Goal: Task Accomplishment & Management: Use online tool/utility

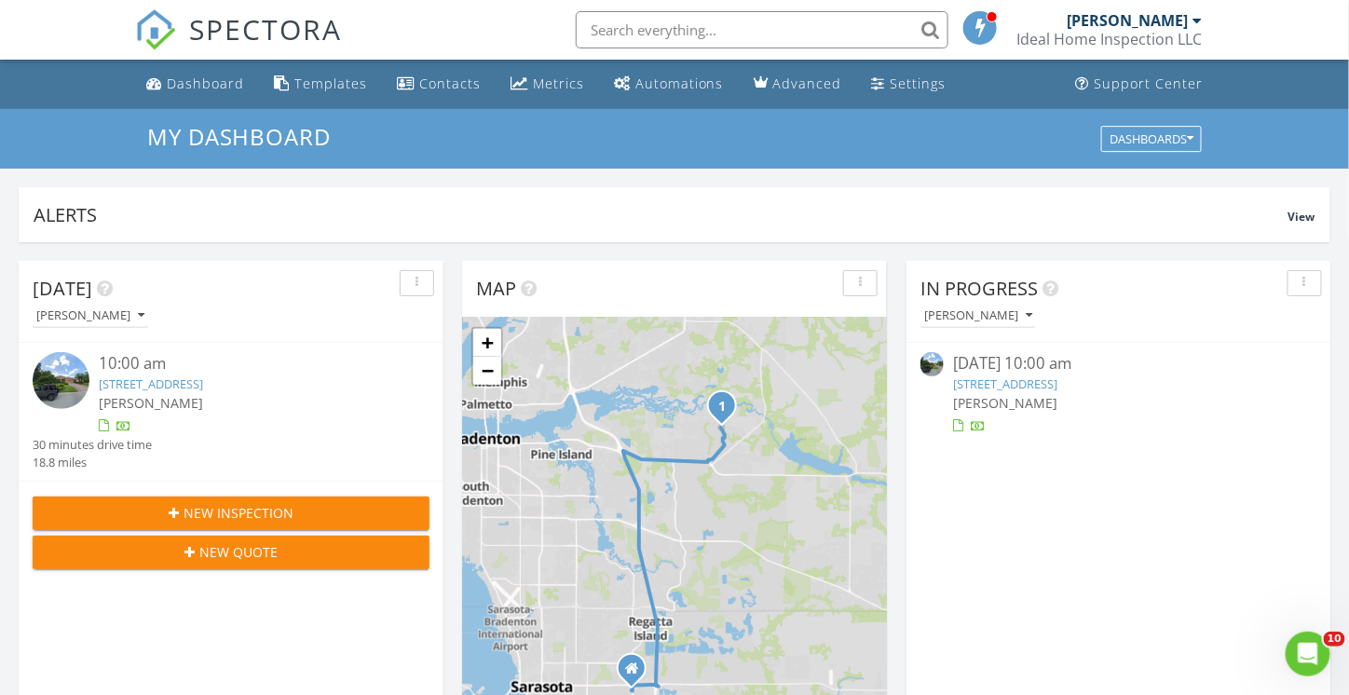
click at [989, 381] on link "14714 5th Terrace NE, Bradenton, FL 34212" at bounding box center [1005, 383] width 104 height 17
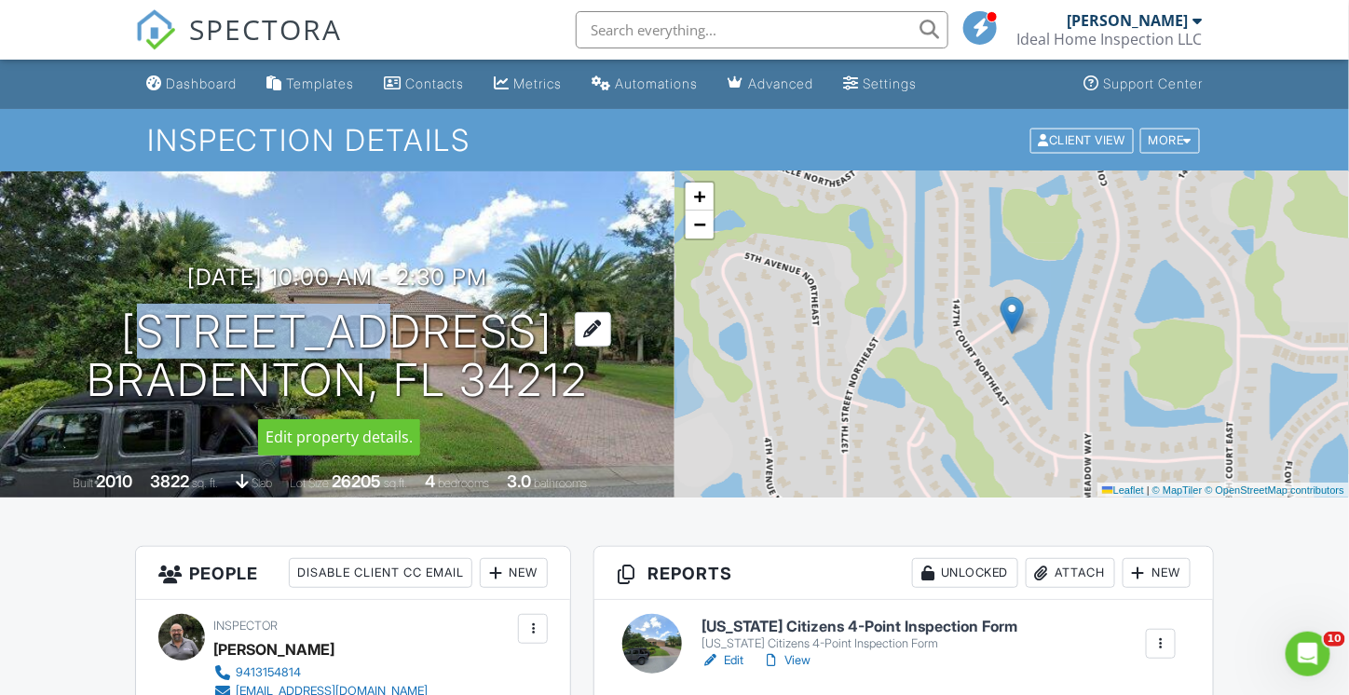
drag, startPoint x: 78, startPoint y: 332, endPoint x: 303, endPoint y: 331, distance: 224.5
click at [303, 331] on div "08/27/2025 10:00 am - 2:30 pm 14714 5th Terrace NE Bradenton, FL 34212" at bounding box center [337, 335] width 675 height 141
copy h1 "14714 5th"
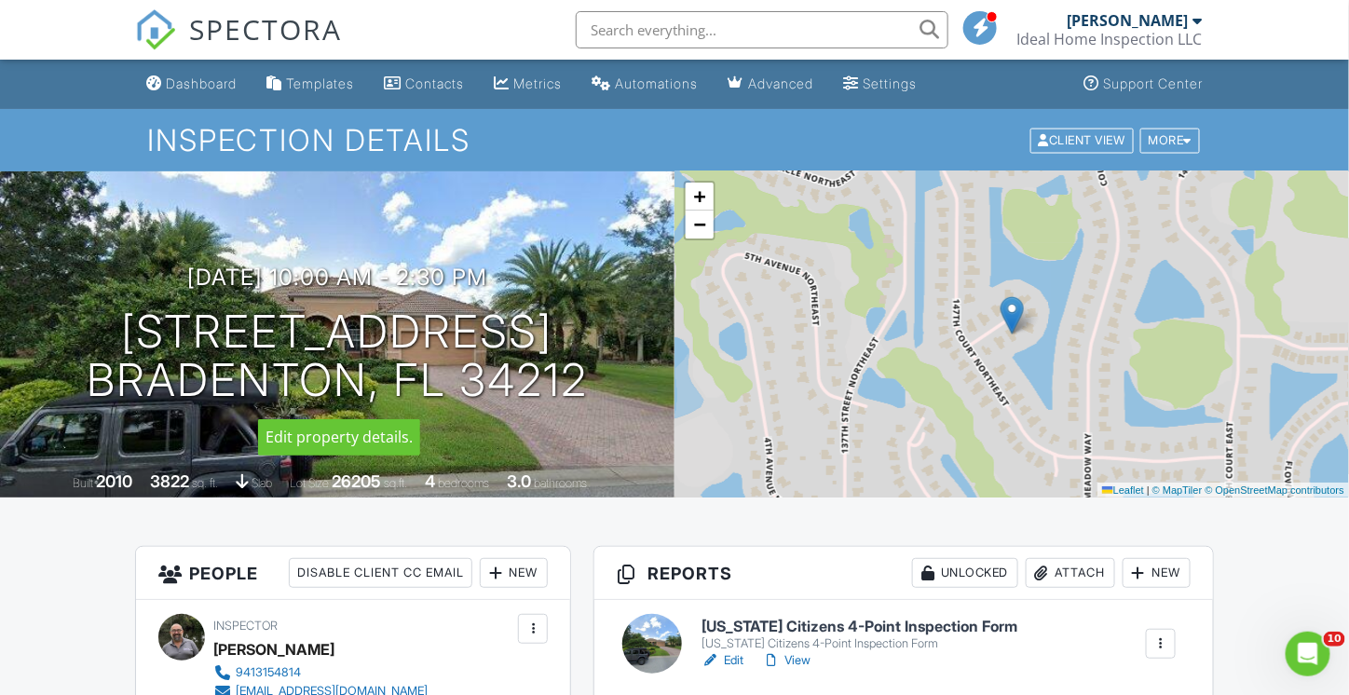
click at [51, 299] on div "08/27/2025 10:00 am - 2:30 pm 14714 5th Terrace NE Bradenton, FL 34212" at bounding box center [337, 335] width 675 height 141
drag, startPoint x: 72, startPoint y: 321, endPoint x: 602, endPoint y: 385, distance: 533.9
click at [602, 385] on div "08/27/2025 10:00 am - 2:30 pm 14714 5th Terrace NE Bradenton, FL 34212" at bounding box center [337, 335] width 675 height 141
copy h1 "14714 5th Terrace NE Bradenton, FL 34212"
click at [525, 268] on div "08/27/2025 10:00 am - 2:30 pm 14714 5th Terrace NE Bradenton, FL 34212" at bounding box center [337, 335] width 675 height 141
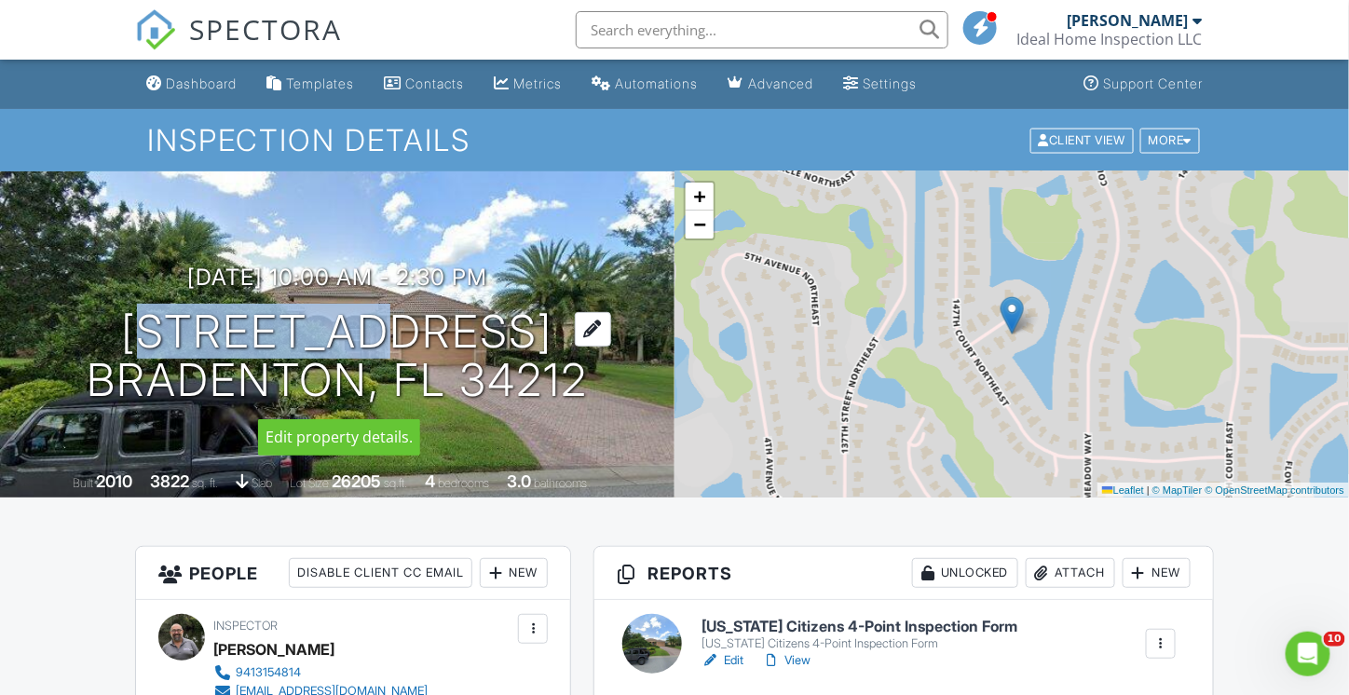
drag, startPoint x: 82, startPoint y: 327, endPoint x: 300, endPoint y: 339, distance: 218.4
click at [300, 339] on div "08/27/2025 10:00 am - 2:30 pm 14714 5th Terrace NE Bradenton, FL 34212" at bounding box center [337, 335] width 675 height 141
copy h1 "14714 5th"
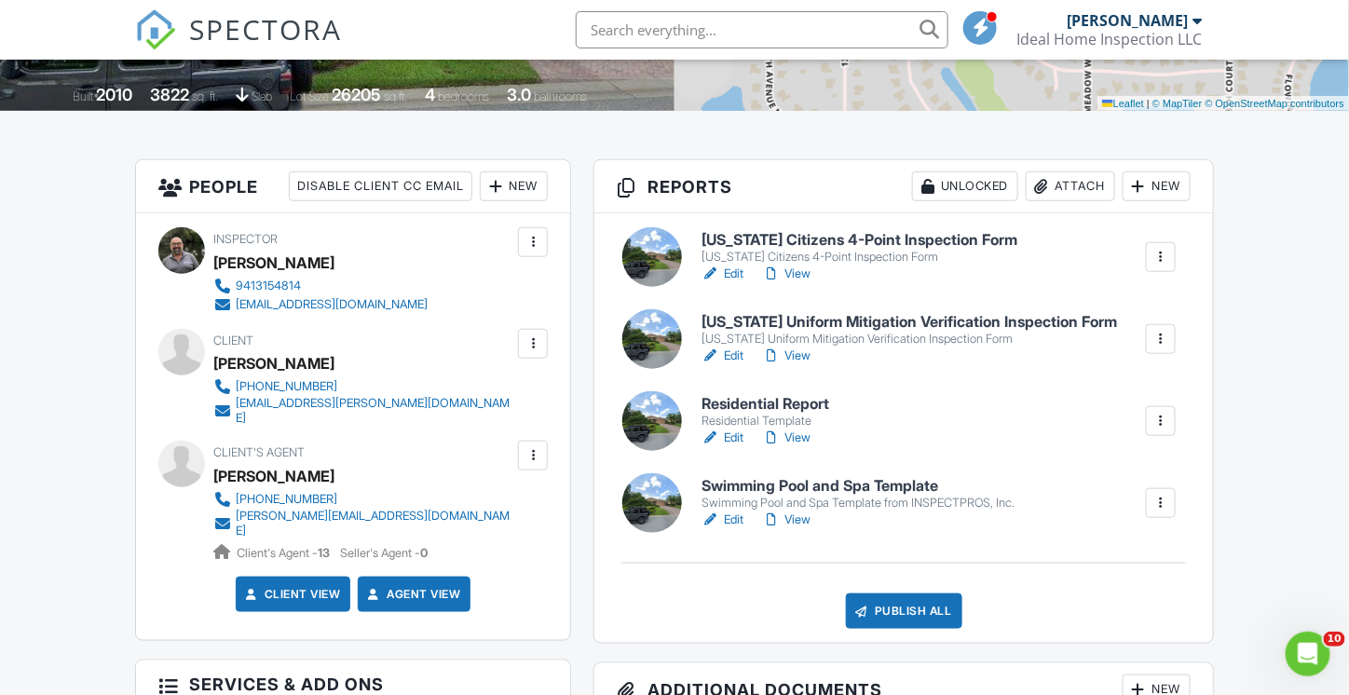
scroll to position [466, 0]
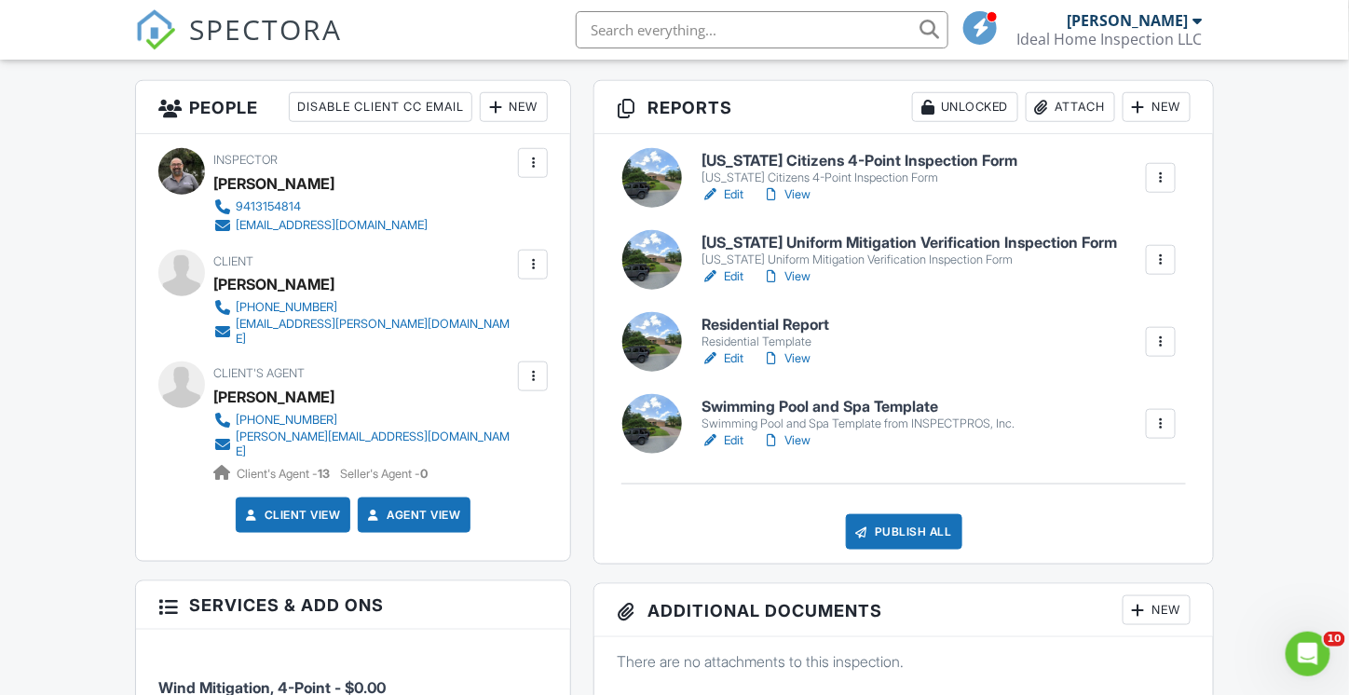
click at [781, 417] on div "Swimming Pool and Spa Template from INSPECTPROS, Inc." at bounding box center [858, 423] width 313 height 15
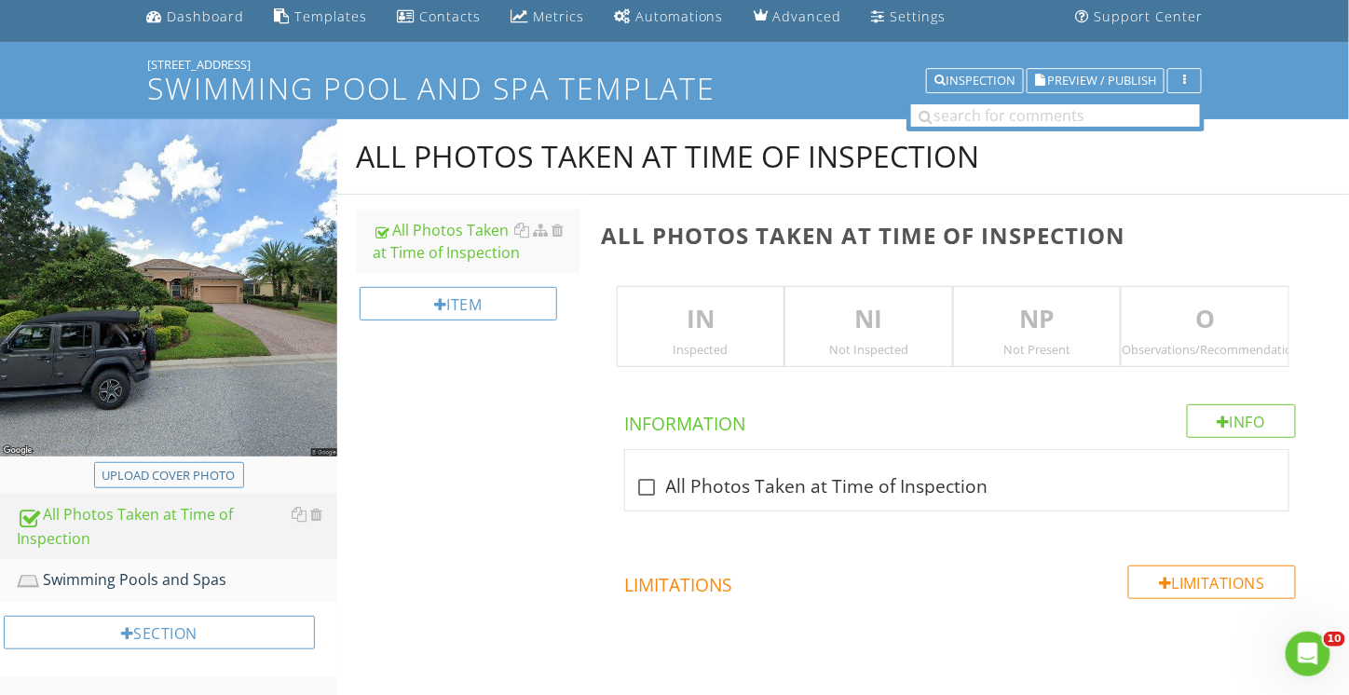
scroll to position [93, 0]
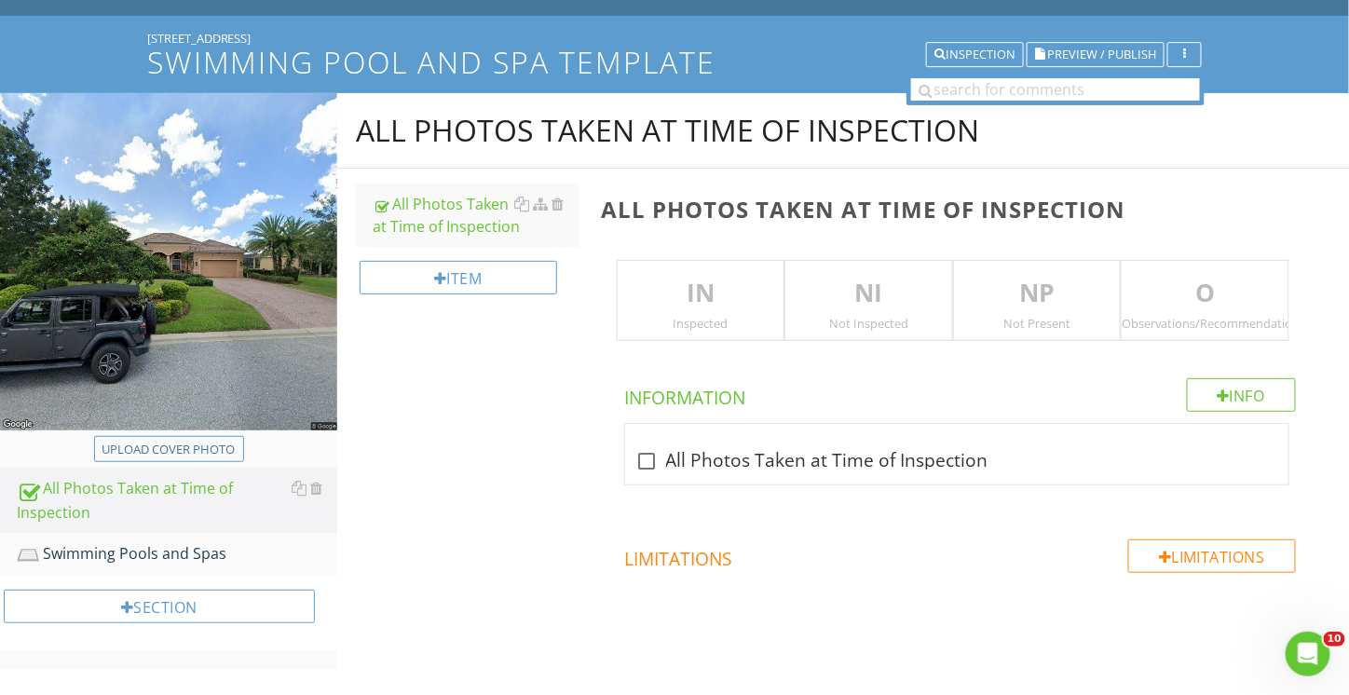
click at [689, 308] on p "IN" at bounding box center [701, 293] width 167 height 37
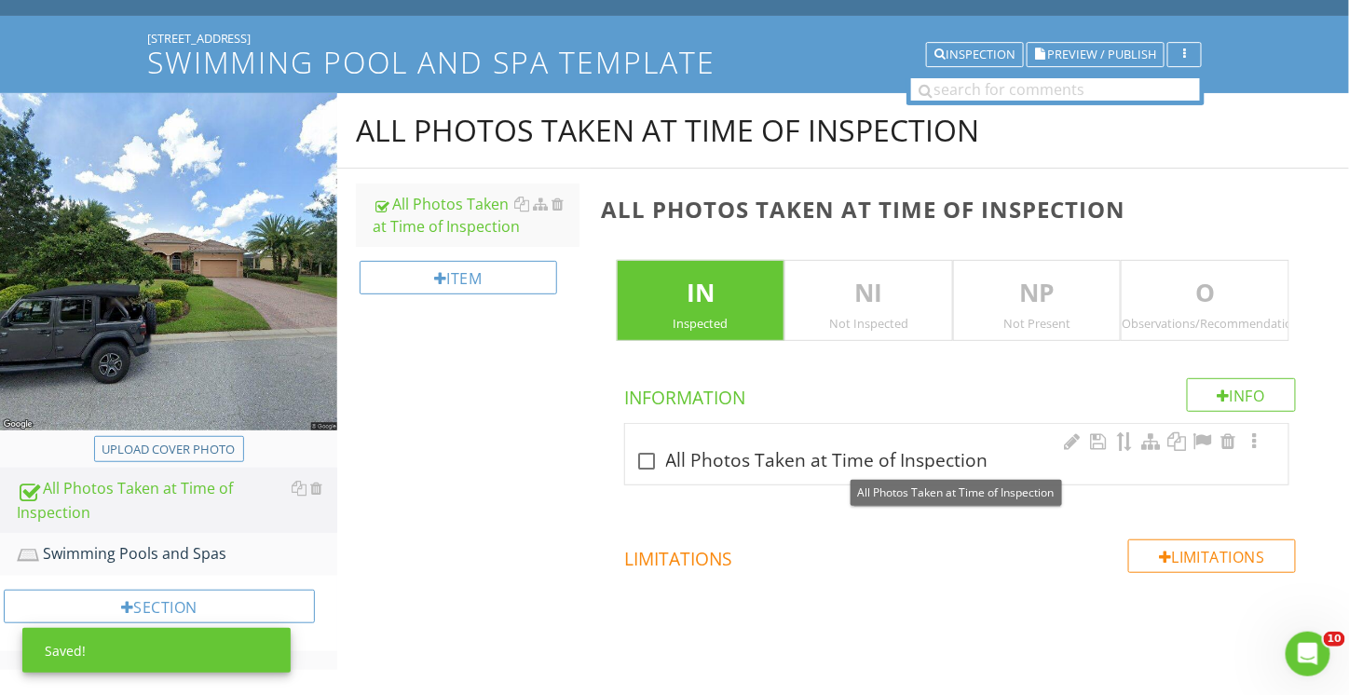
click at [775, 460] on div "check_box_outline_blank All Photos Taken at Time of Inspection" at bounding box center [957, 461] width 642 height 22
checkbox input "true"
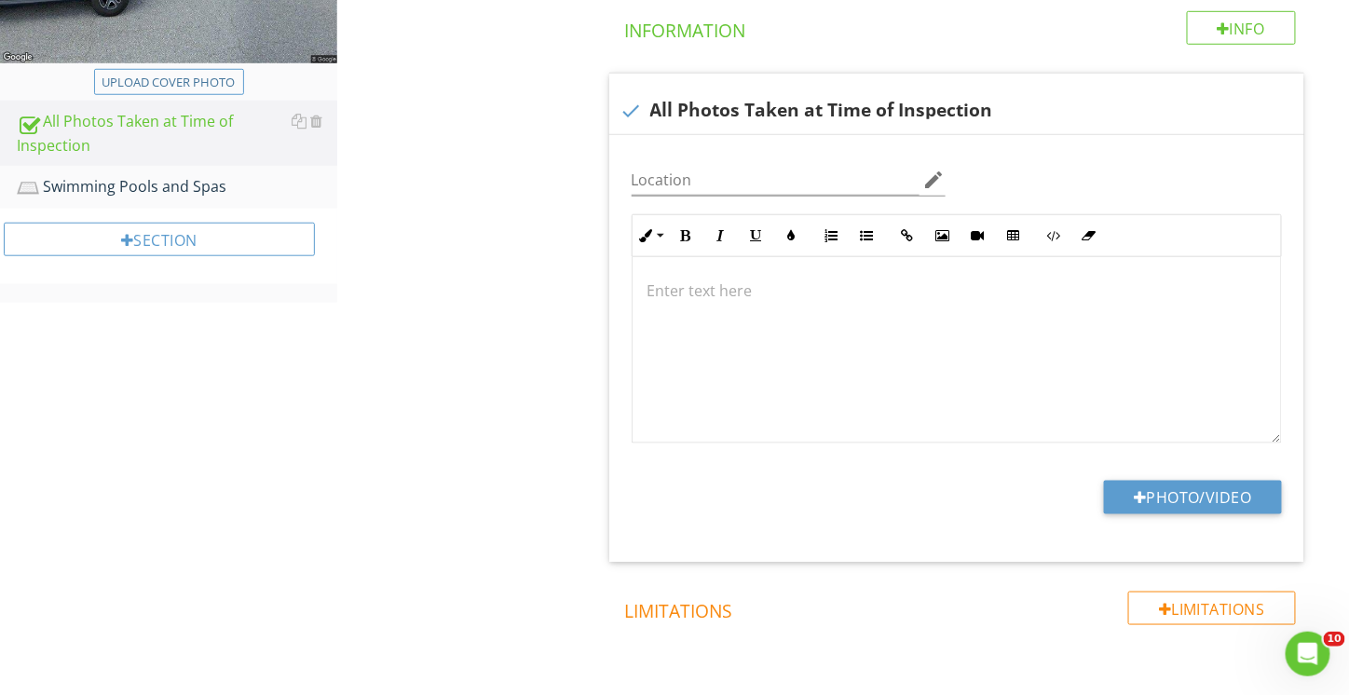
scroll to position [418, 0]
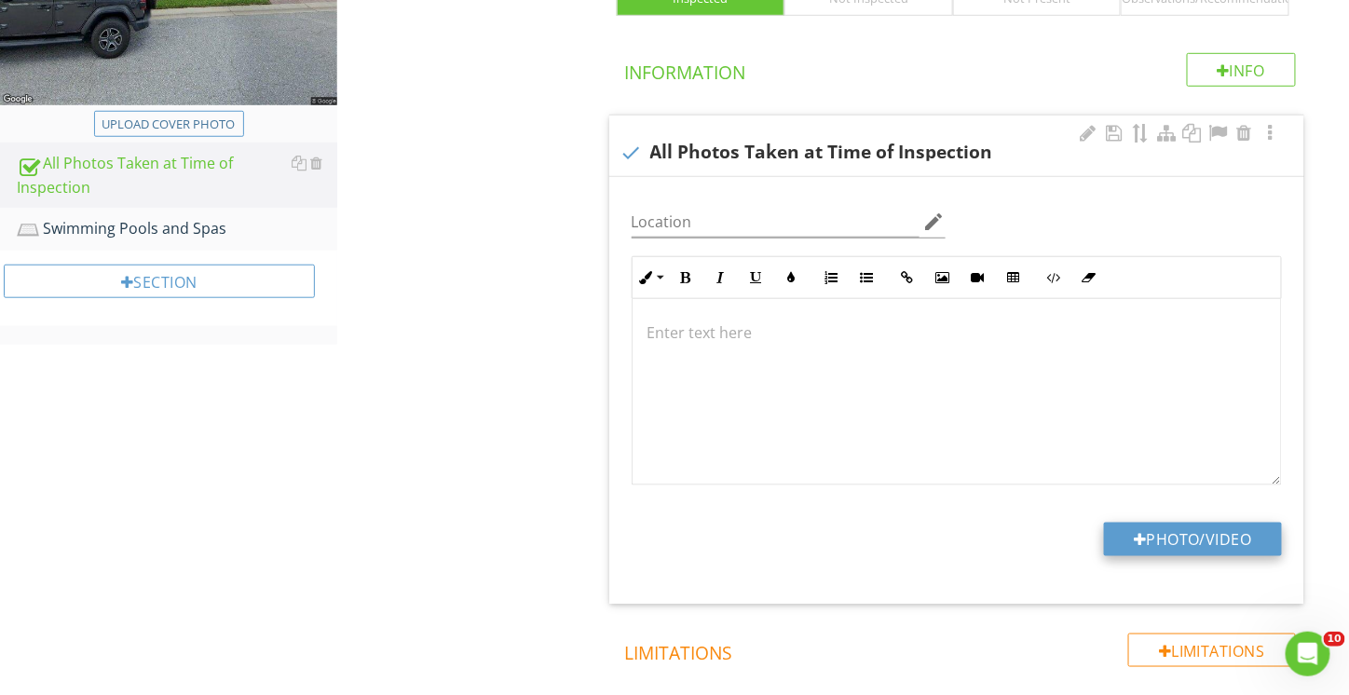
click at [1167, 539] on button "Photo/Video" at bounding box center [1193, 540] width 178 height 34
type input "C:\fakepath\P8270001.JPG"
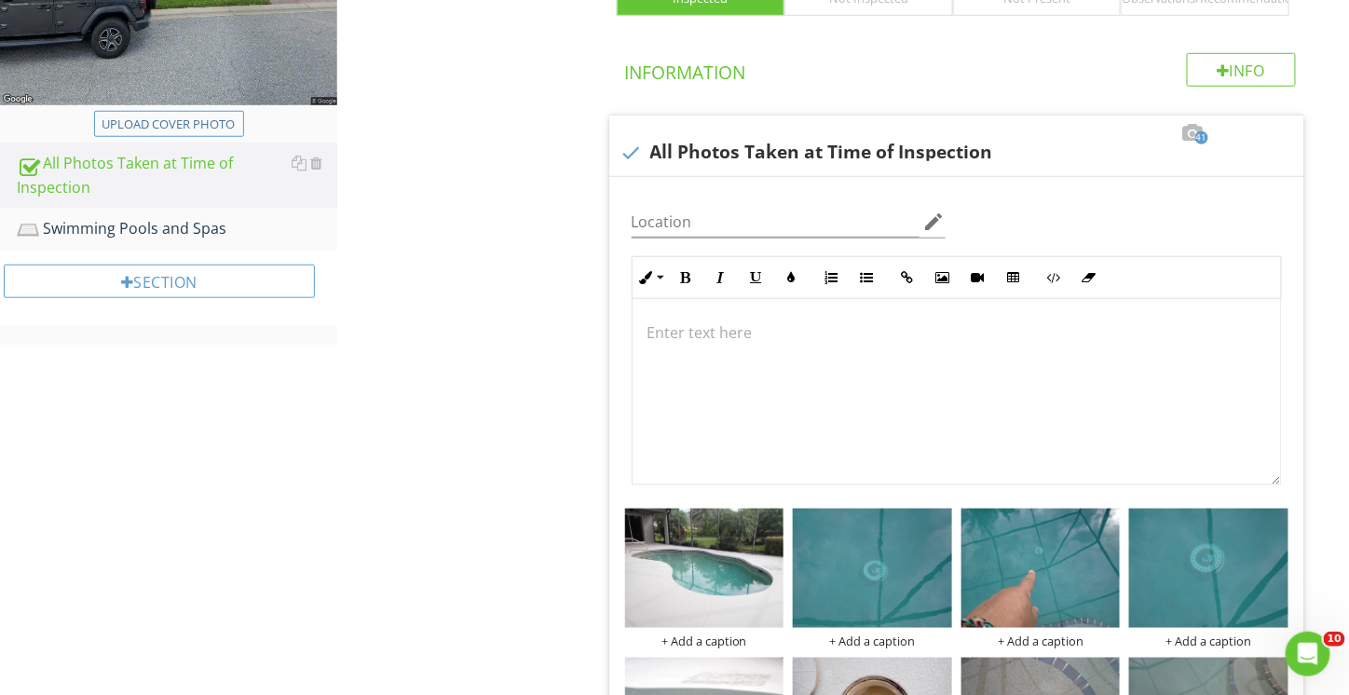
scroll to position [418, 0]
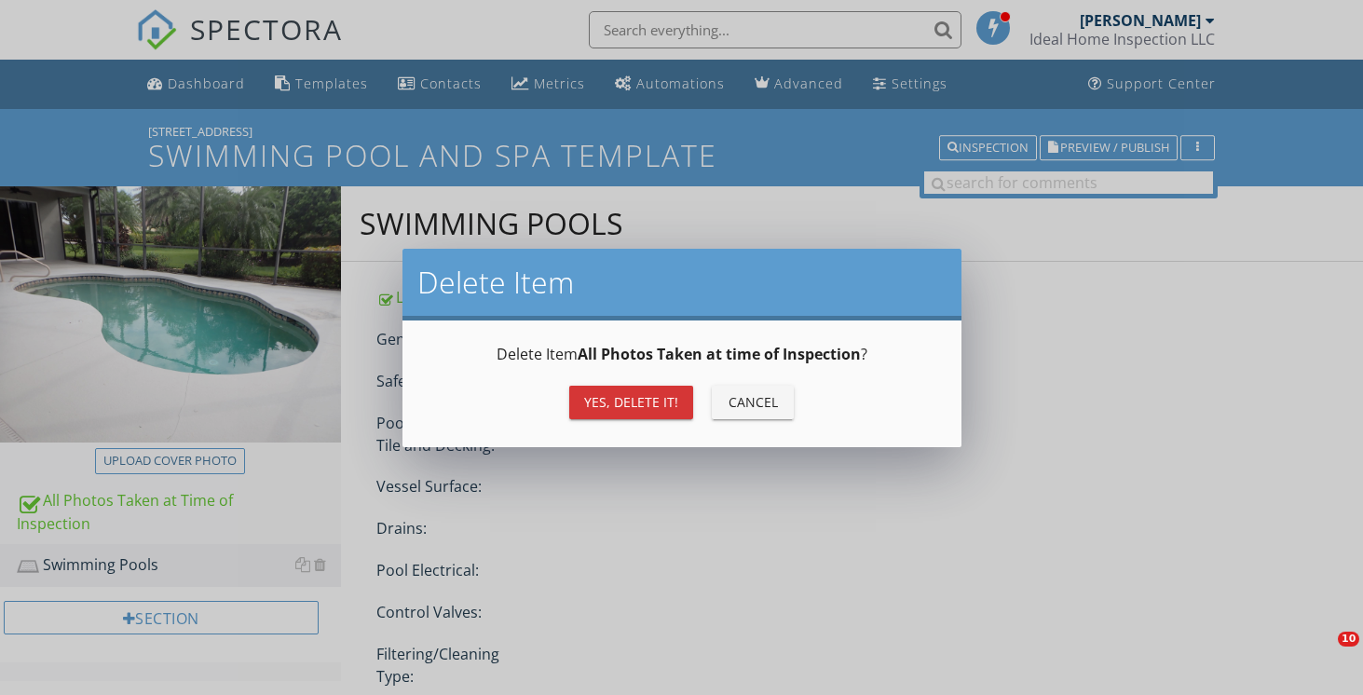
scroll to position [373, 0]
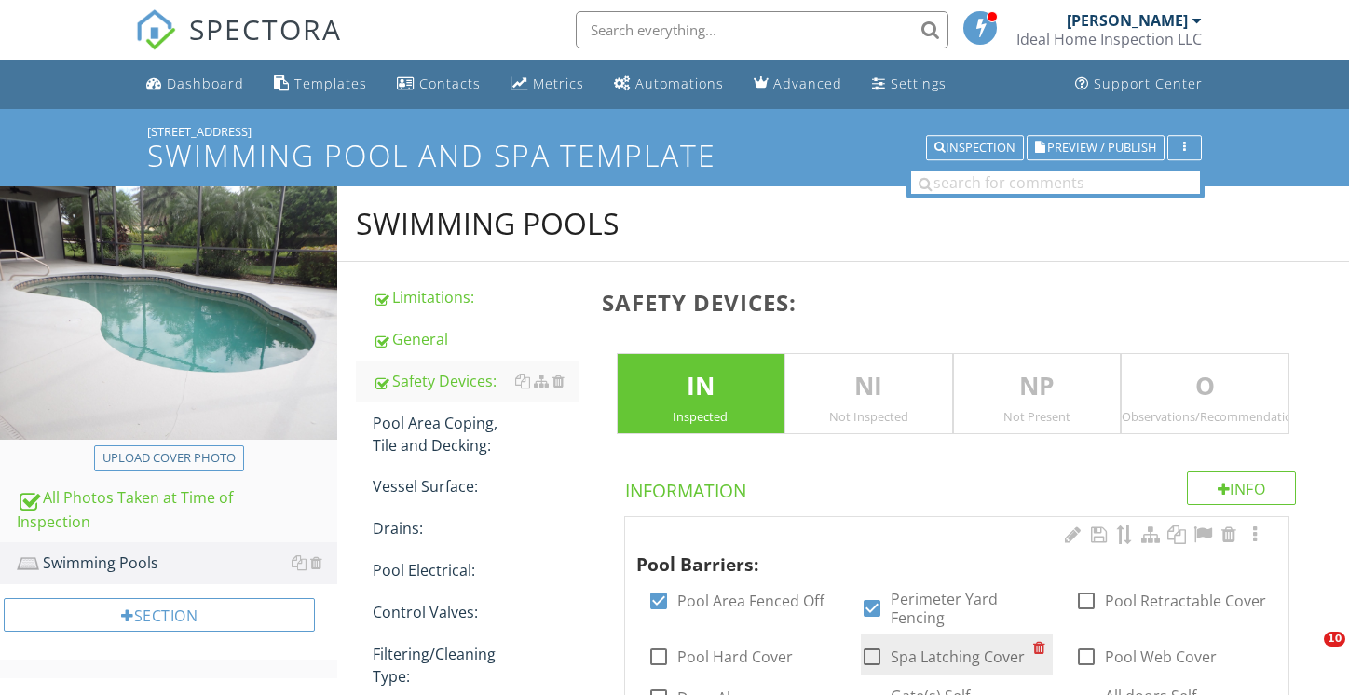
scroll to position [373, 0]
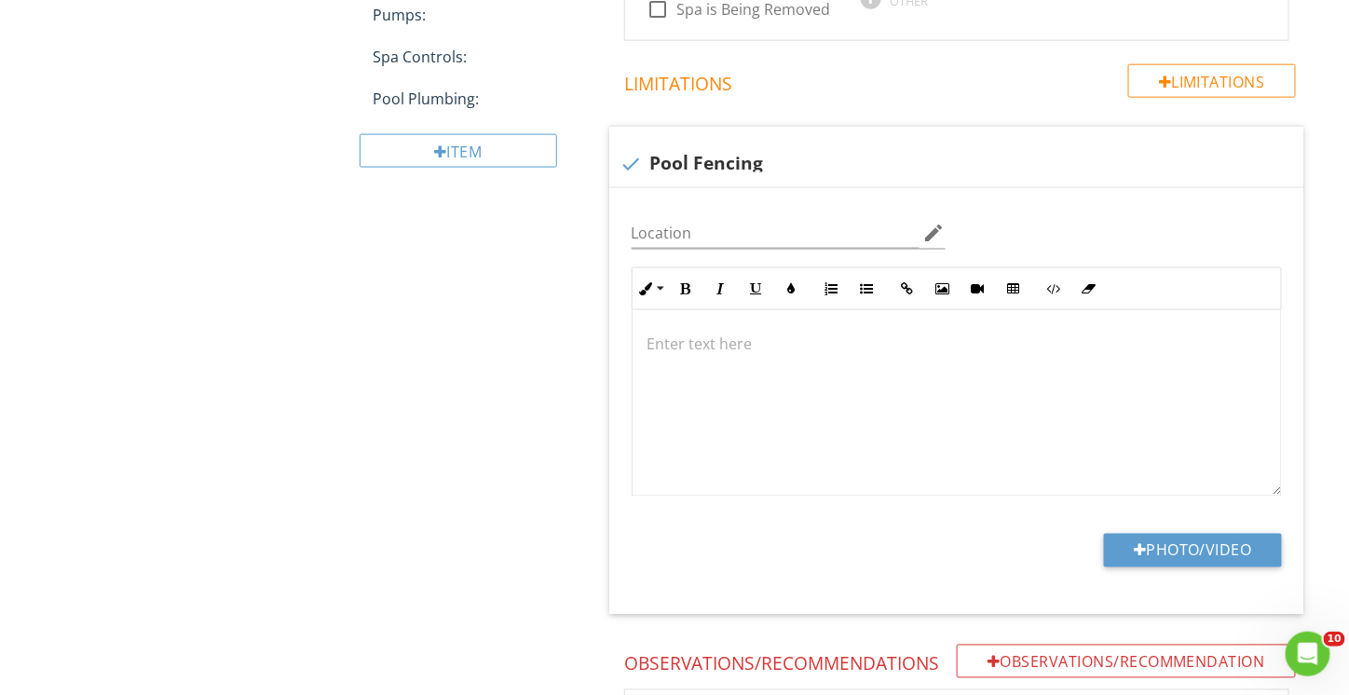
scroll to position [745, 0]
click at [753, 361] on div at bounding box center [957, 402] width 649 height 186
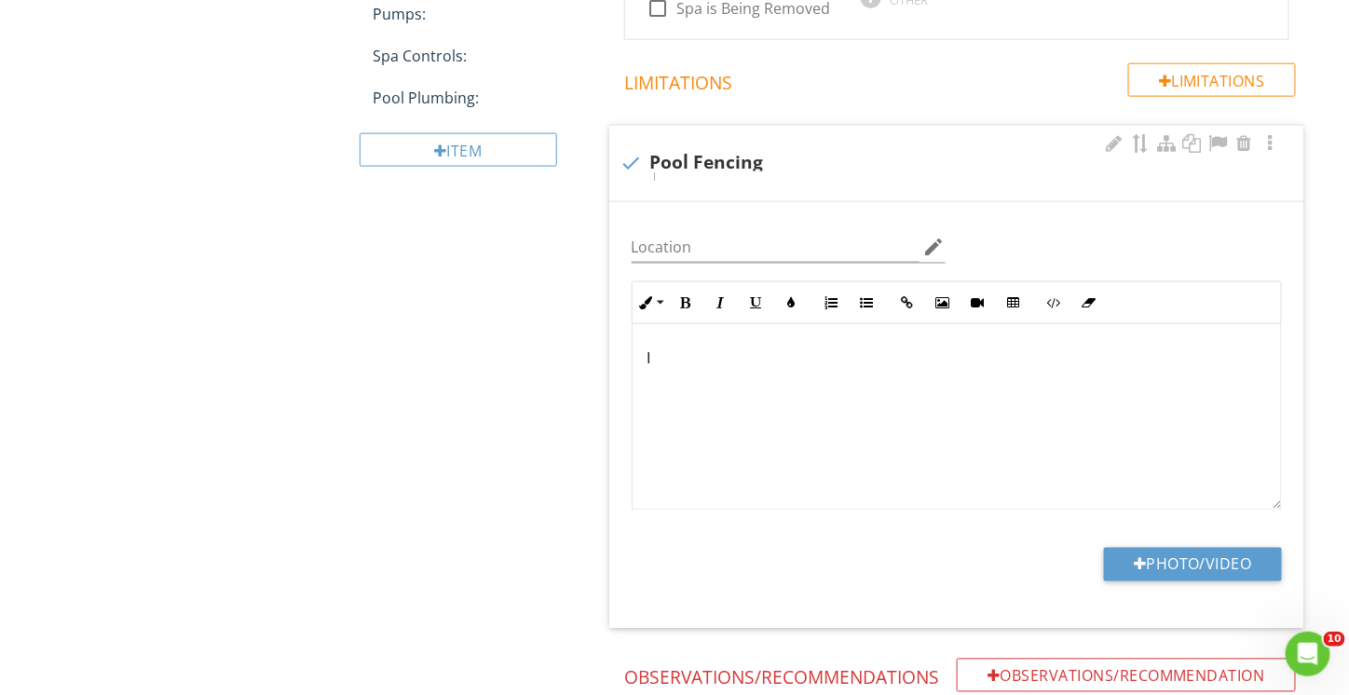
scroll to position [760, 0]
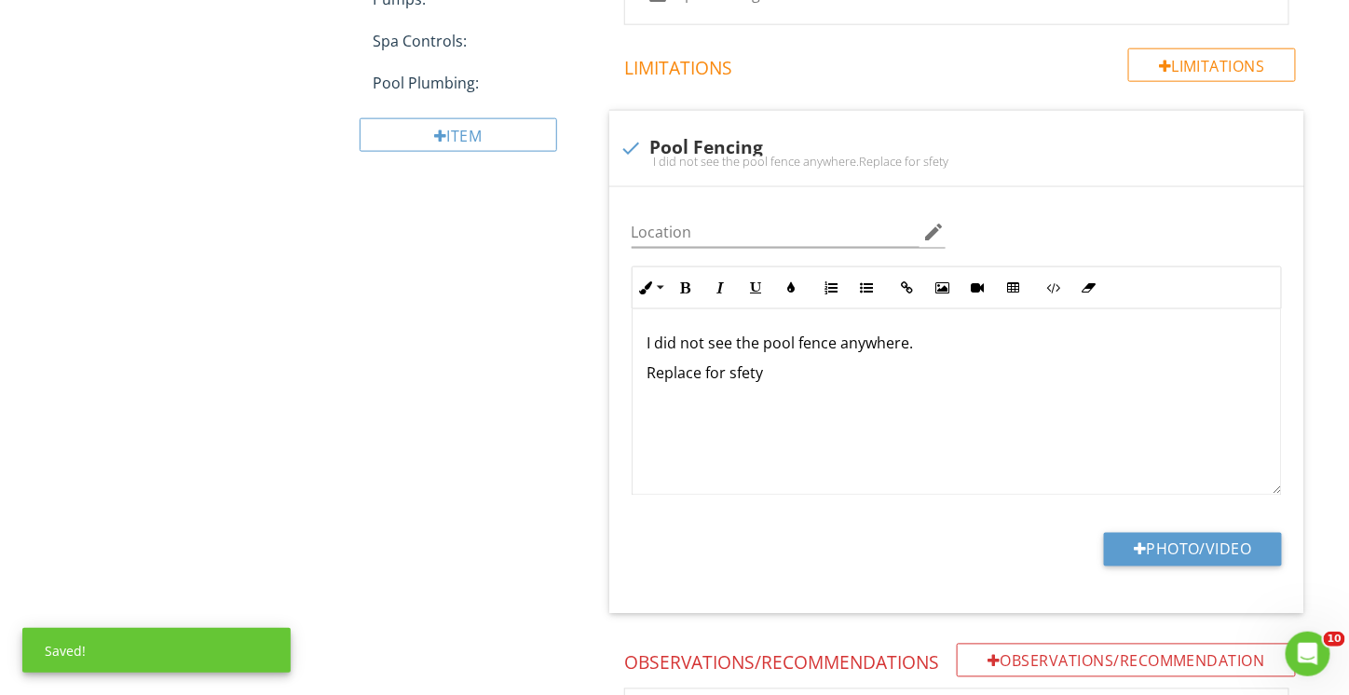
click at [424, 467] on div "Swimming Pools Limitations: General Safety Devices: Pool Area Coping, Tile and …" at bounding box center [843, 309] width 1012 height 1767
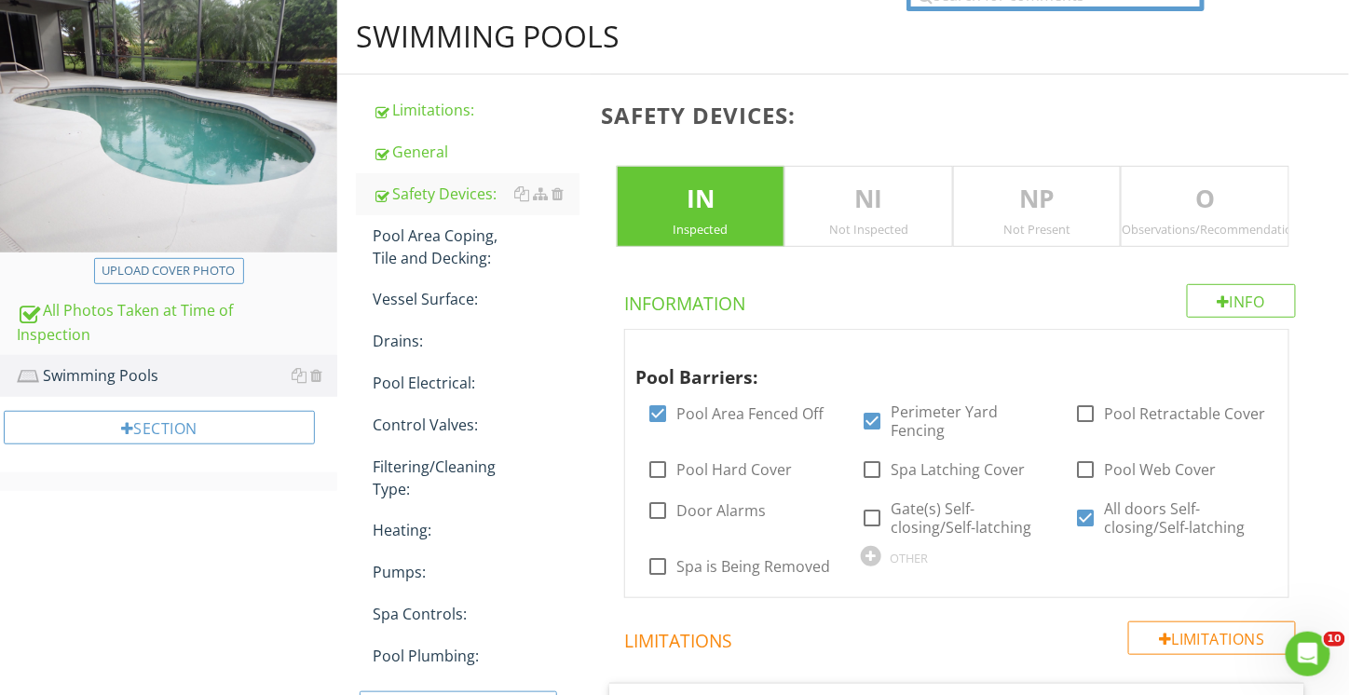
scroll to position [108, 0]
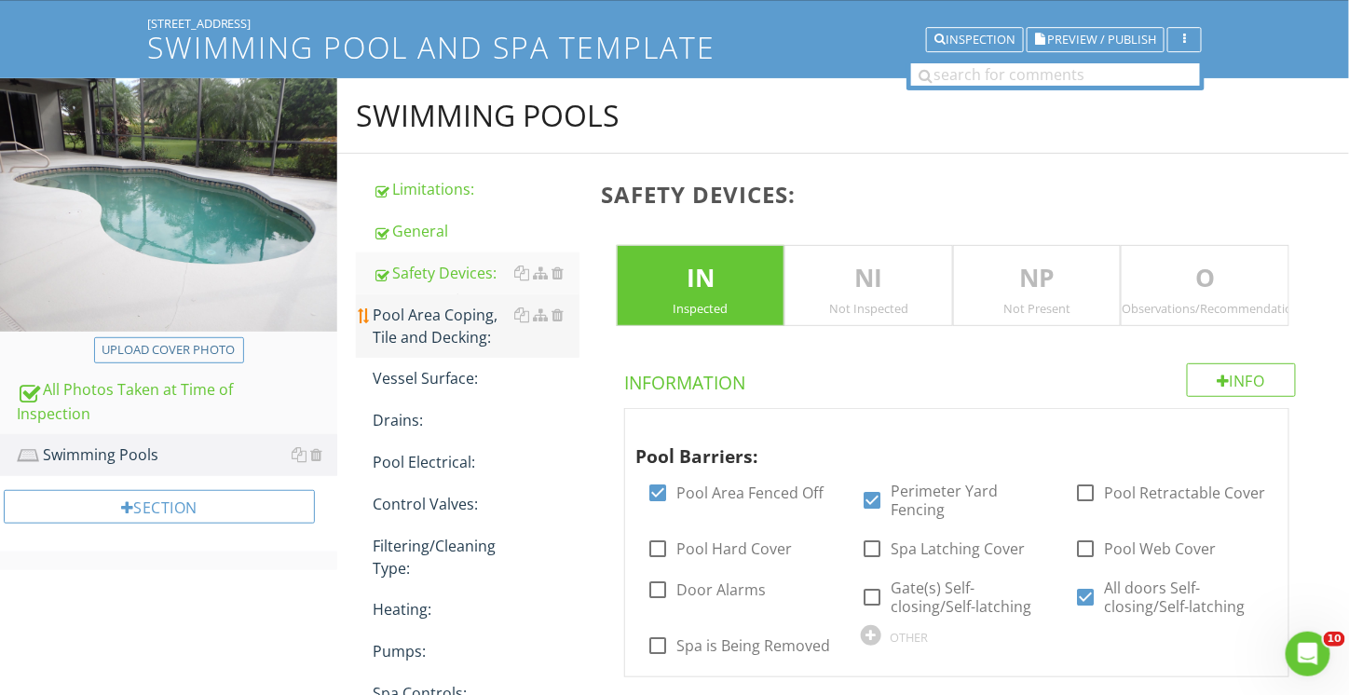
click at [432, 312] on div "Pool Area Coping, Tile and Decking:" at bounding box center [476, 326] width 207 height 45
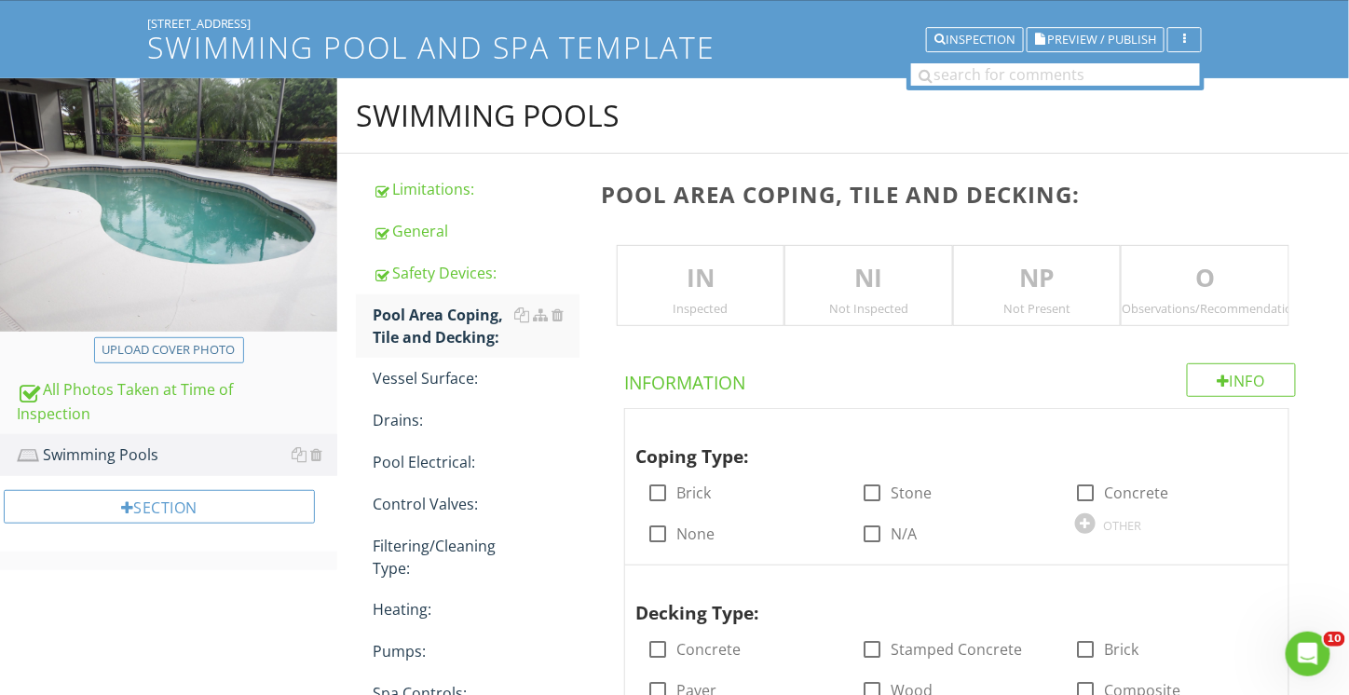
click at [703, 287] on p "IN" at bounding box center [701, 278] width 167 height 37
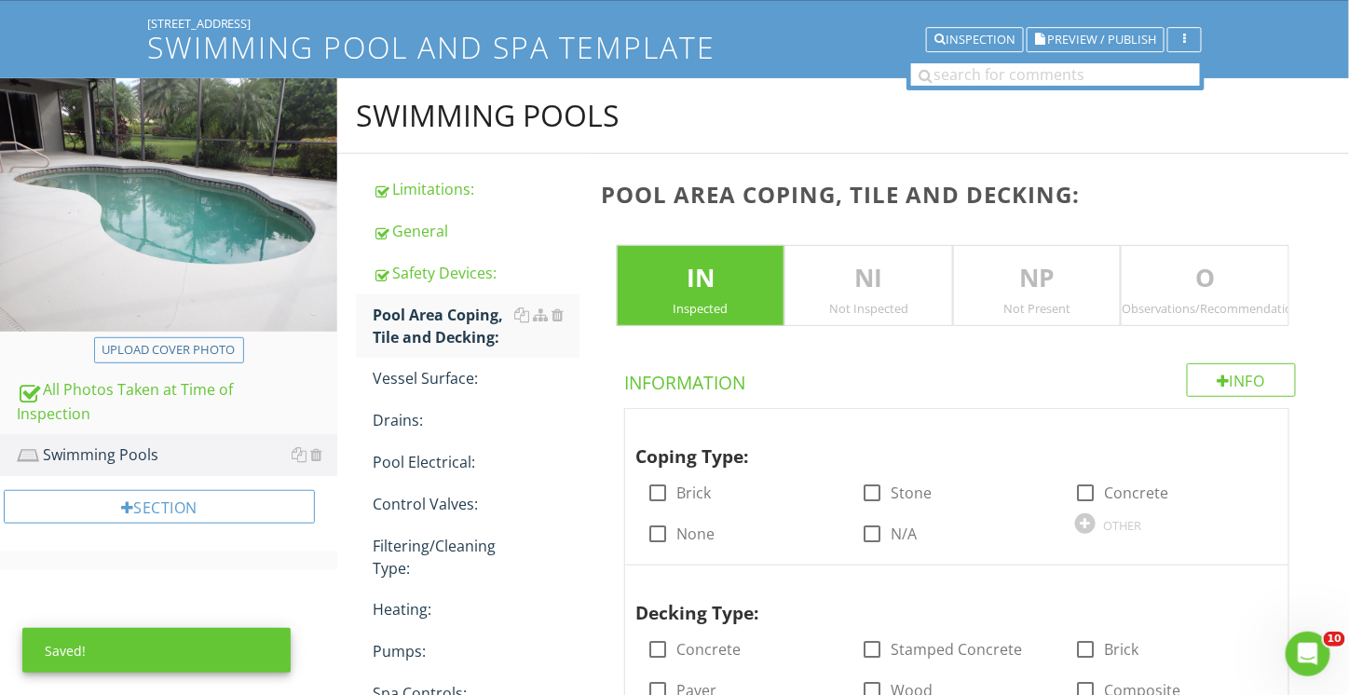
scroll to position [294, 0]
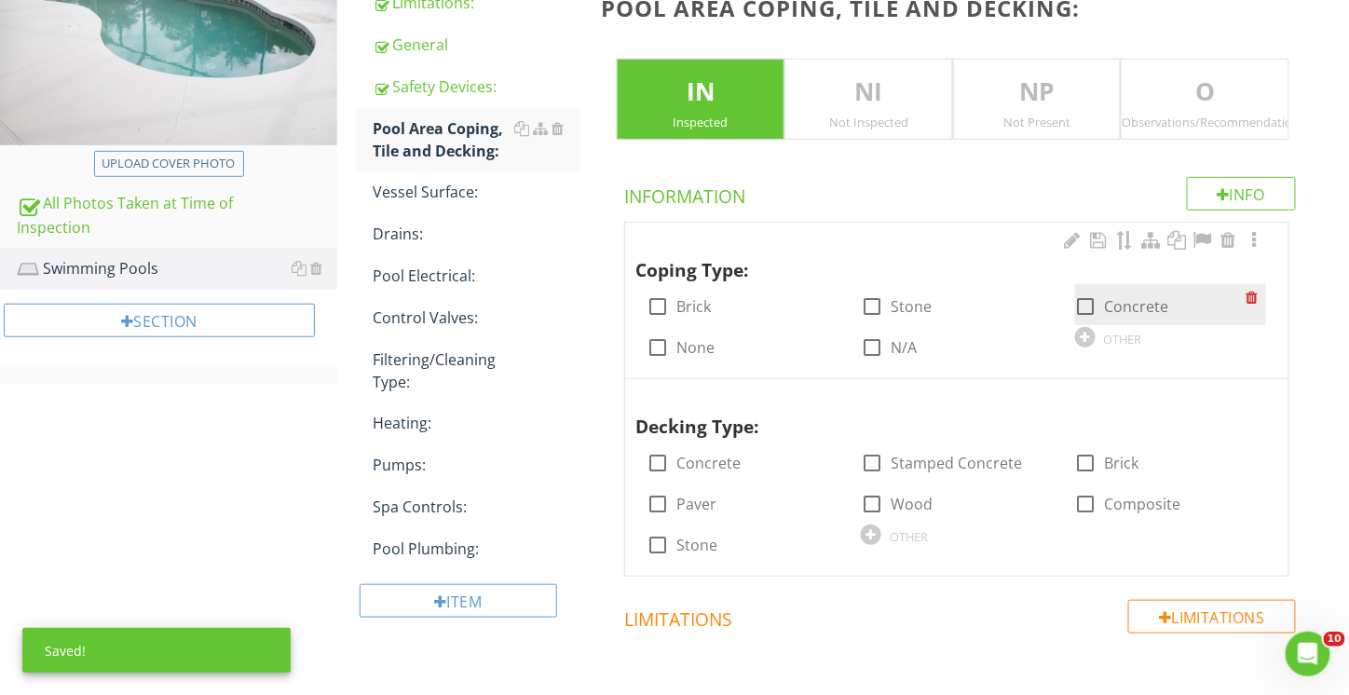
click at [1094, 309] on div at bounding box center [1087, 307] width 32 height 32
checkbox input "true"
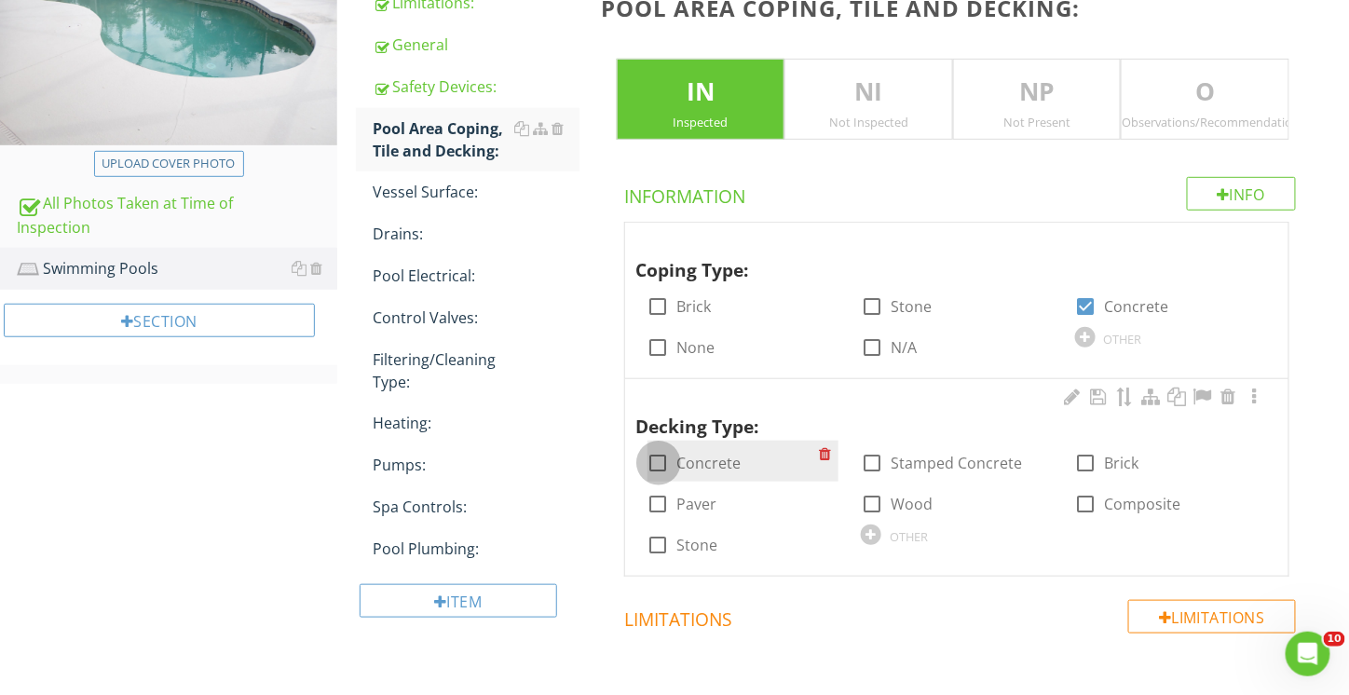
click at [667, 469] on div at bounding box center [659, 463] width 32 height 32
checkbox input "true"
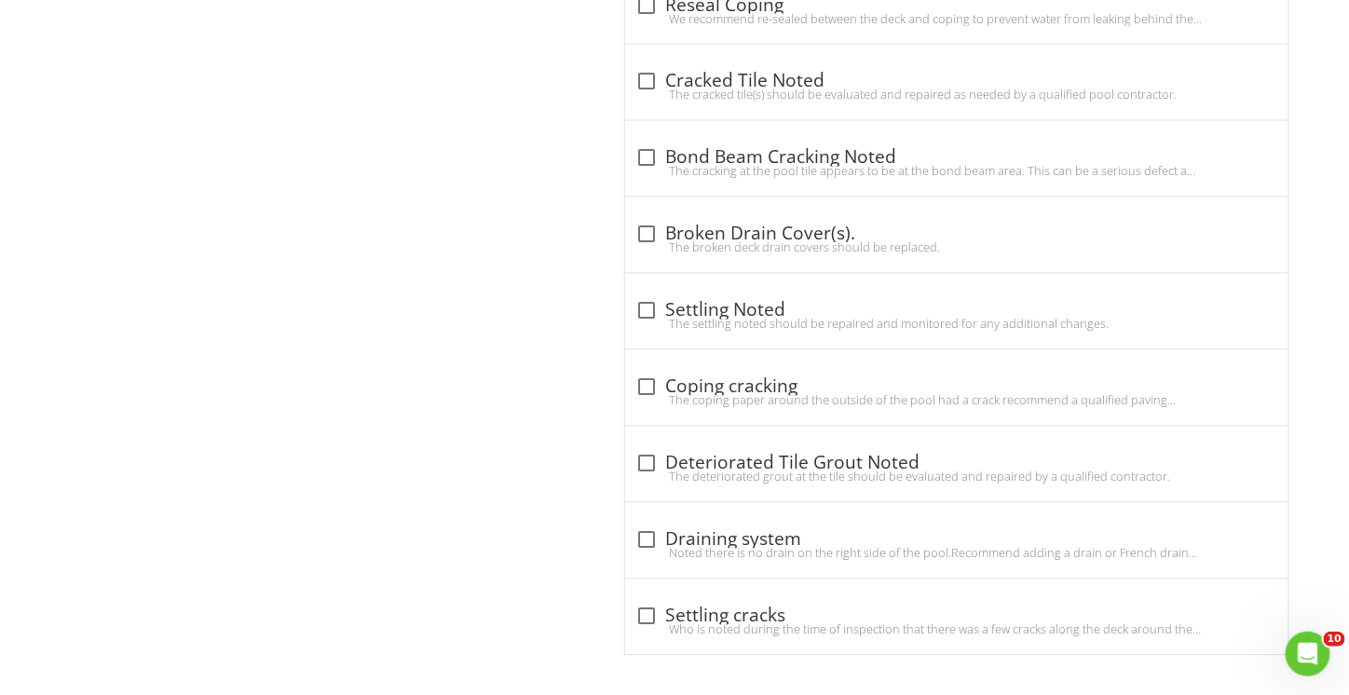
scroll to position [1133, 0]
click at [717, 612] on div "check_box_outline_blank Settling cracks" at bounding box center [957, 617] width 642 height 22
checkbox input "true"
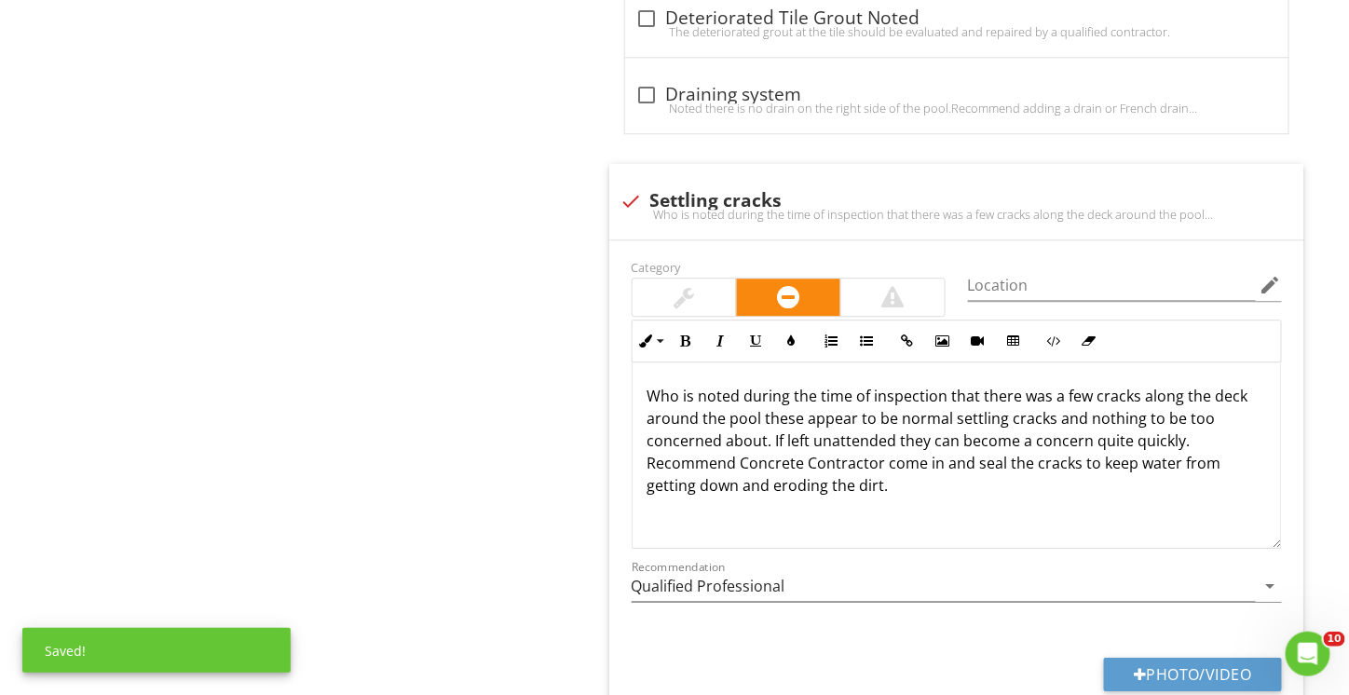
scroll to position [1599, 0]
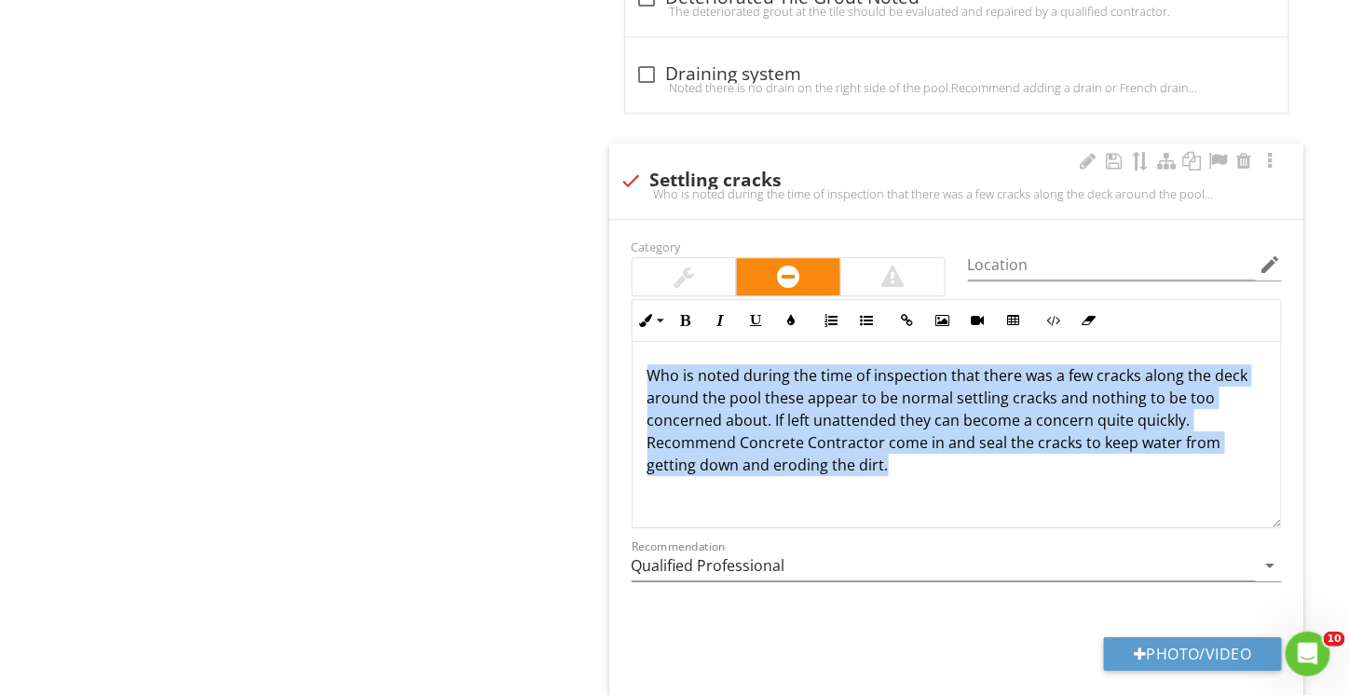
drag, startPoint x: 648, startPoint y: 366, endPoint x: 917, endPoint y: 498, distance: 300.0
click at [917, 498] on div "Who is noted during the time of inspection that there was a few cracks along th…" at bounding box center [957, 435] width 649 height 186
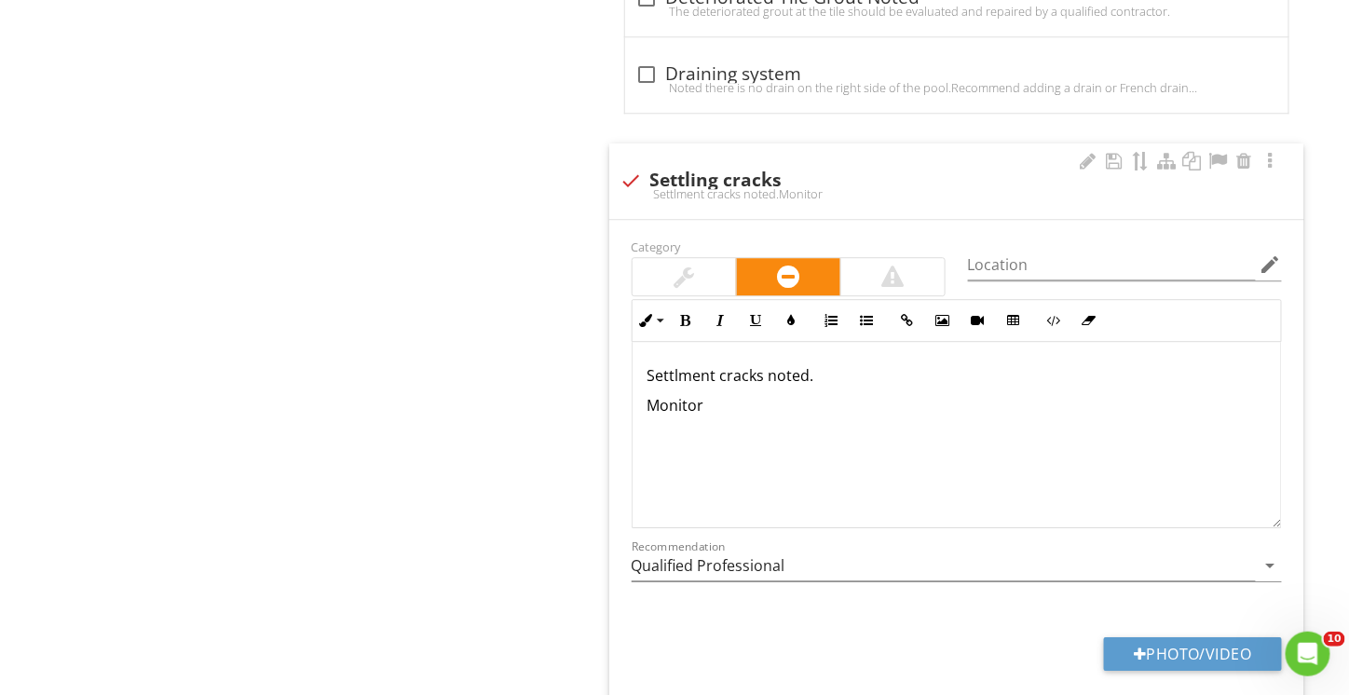
click at [808, 374] on p "Settlment cracks noted." at bounding box center [958, 375] width 620 height 22
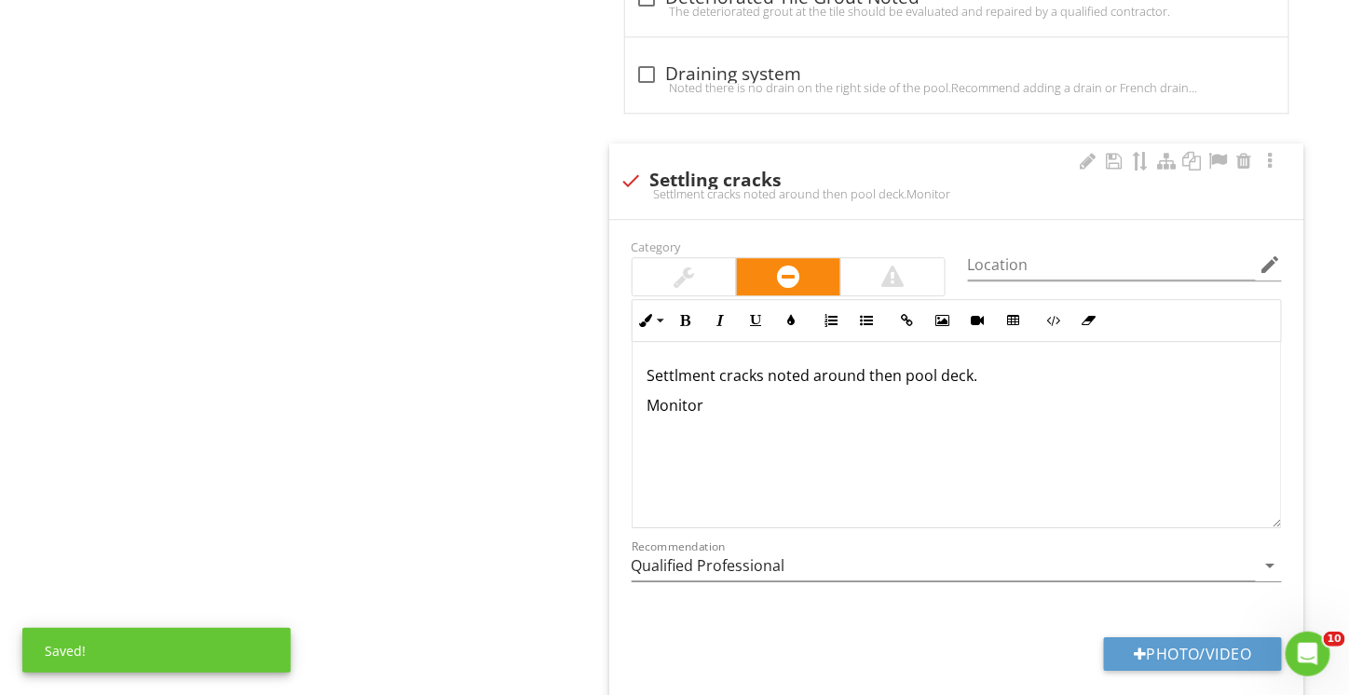
click at [896, 375] on p "Settlment cracks noted around then pool deck." at bounding box center [958, 375] width 620 height 22
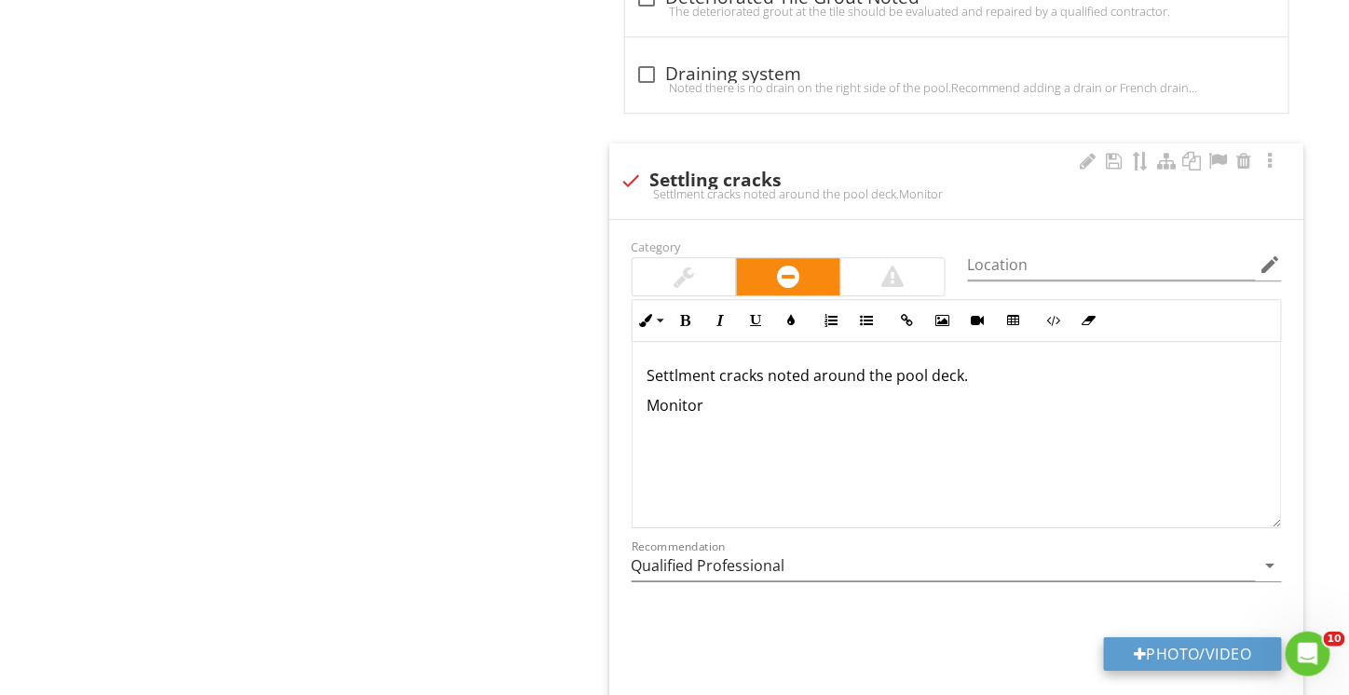
click at [1159, 646] on button "Photo/Video" at bounding box center [1193, 654] width 178 height 34
type input "C:\fakepath\P8270015.JPG"
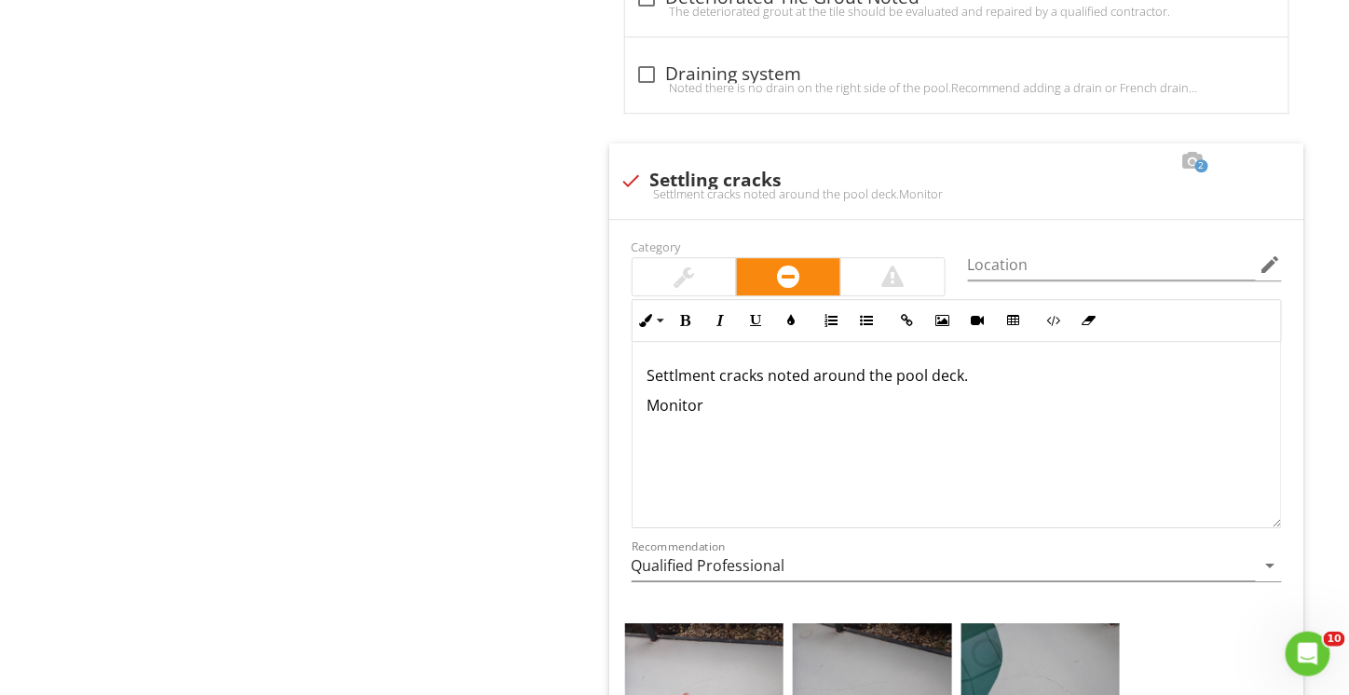
scroll to position [1838, 0]
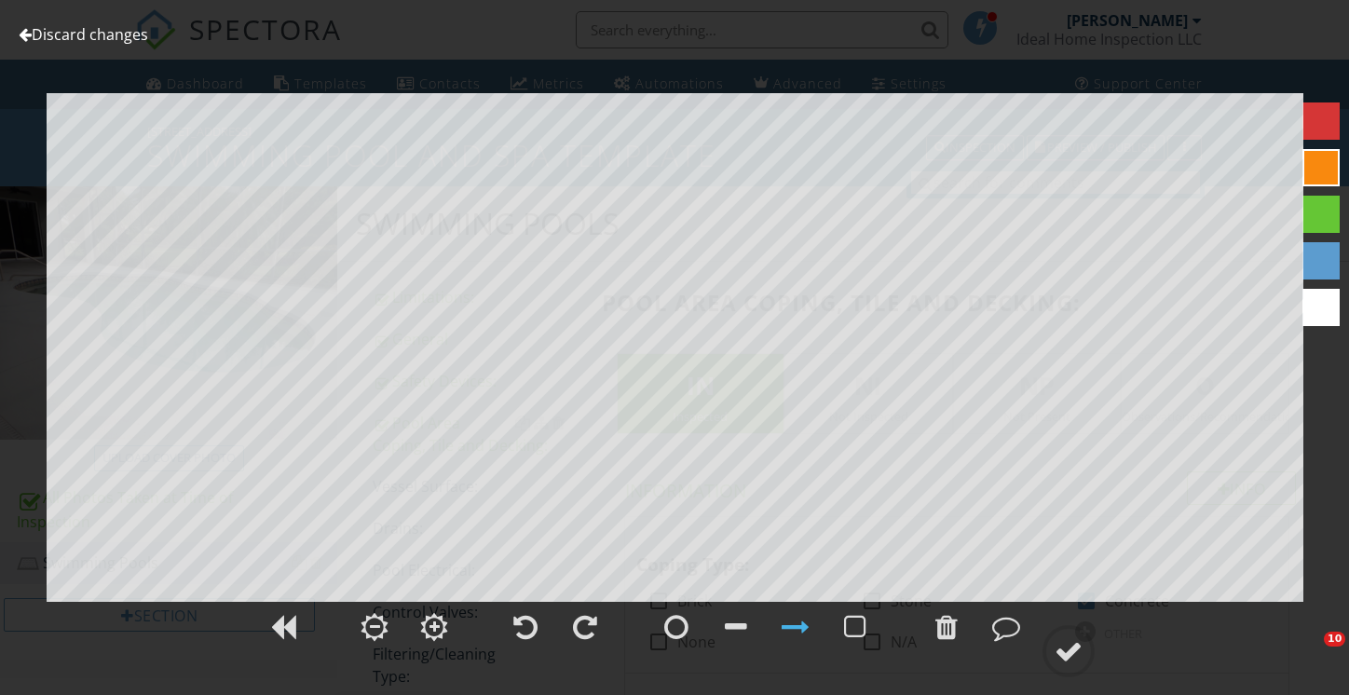
scroll to position [1838, 0]
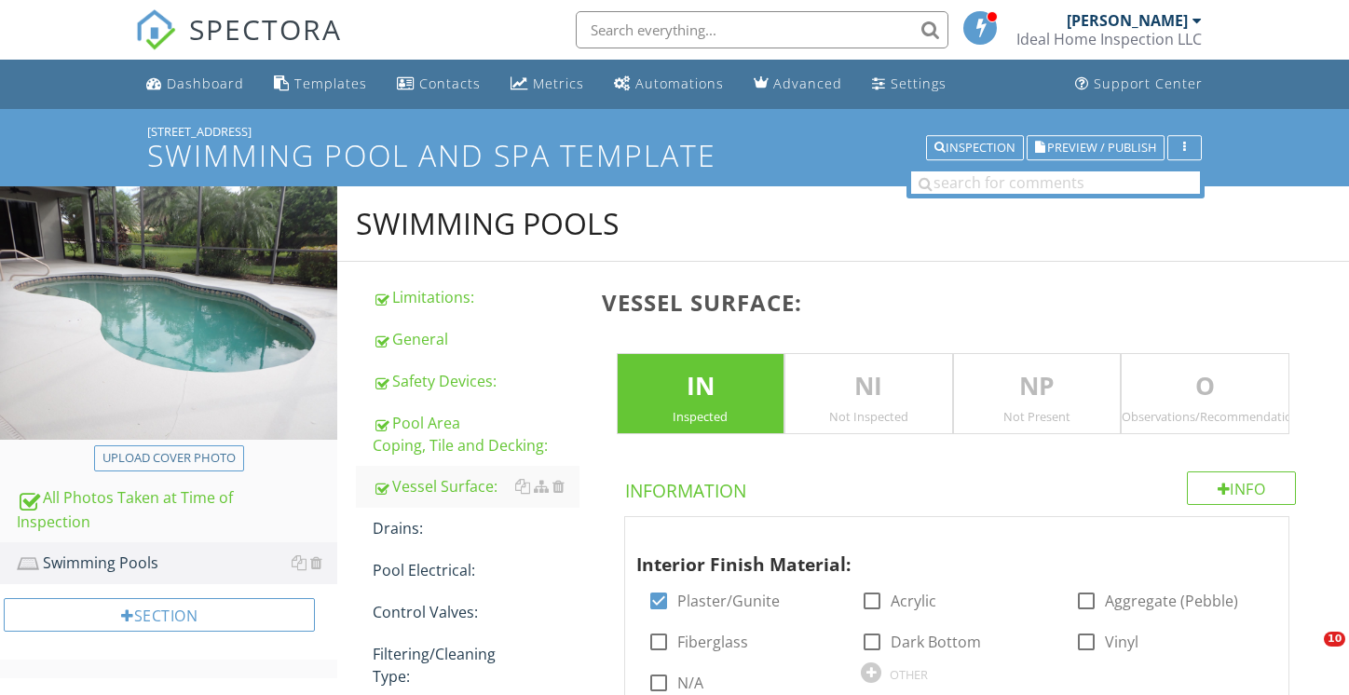
scroll to position [1150, 0]
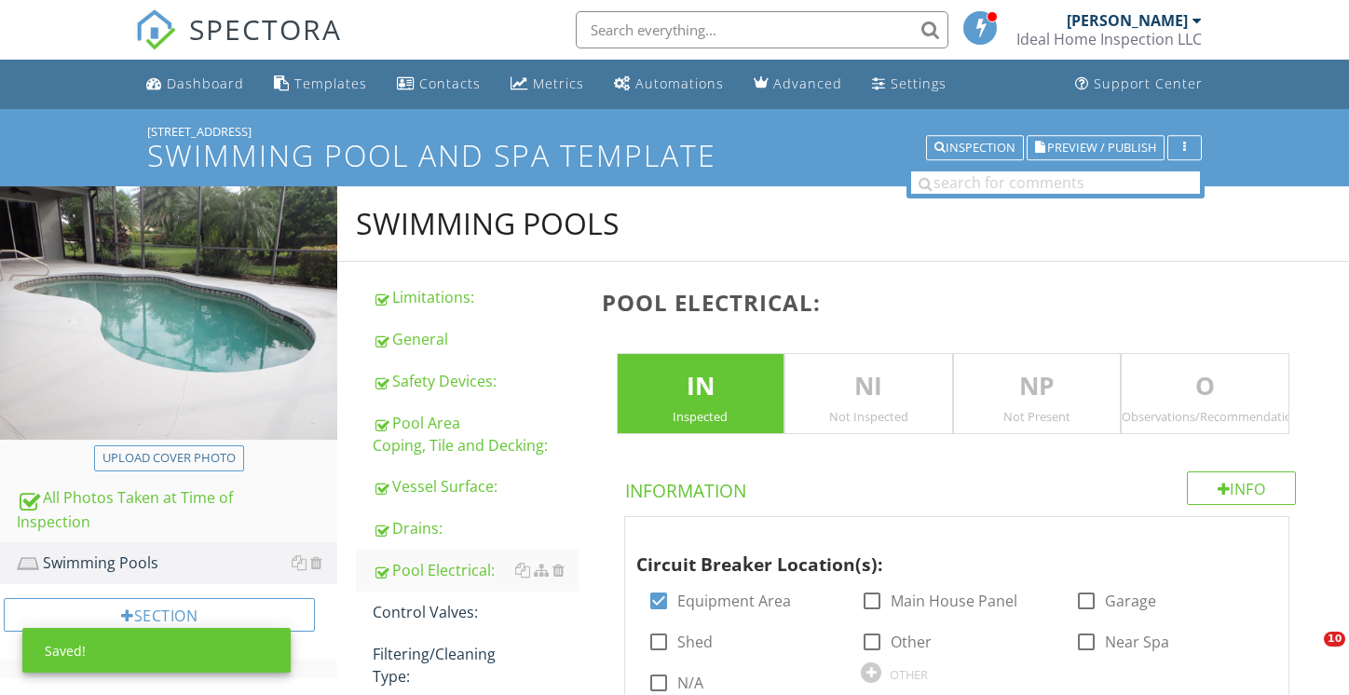
scroll to position [1644, 0]
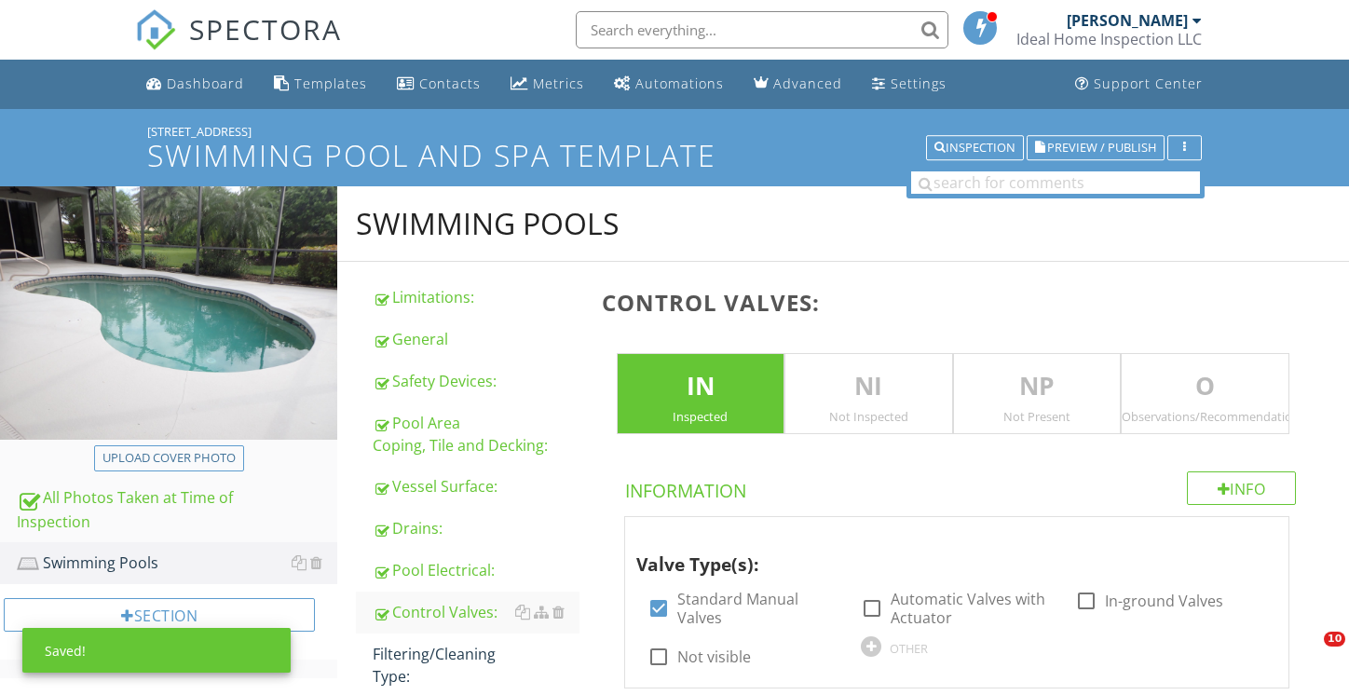
scroll to position [360, 0]
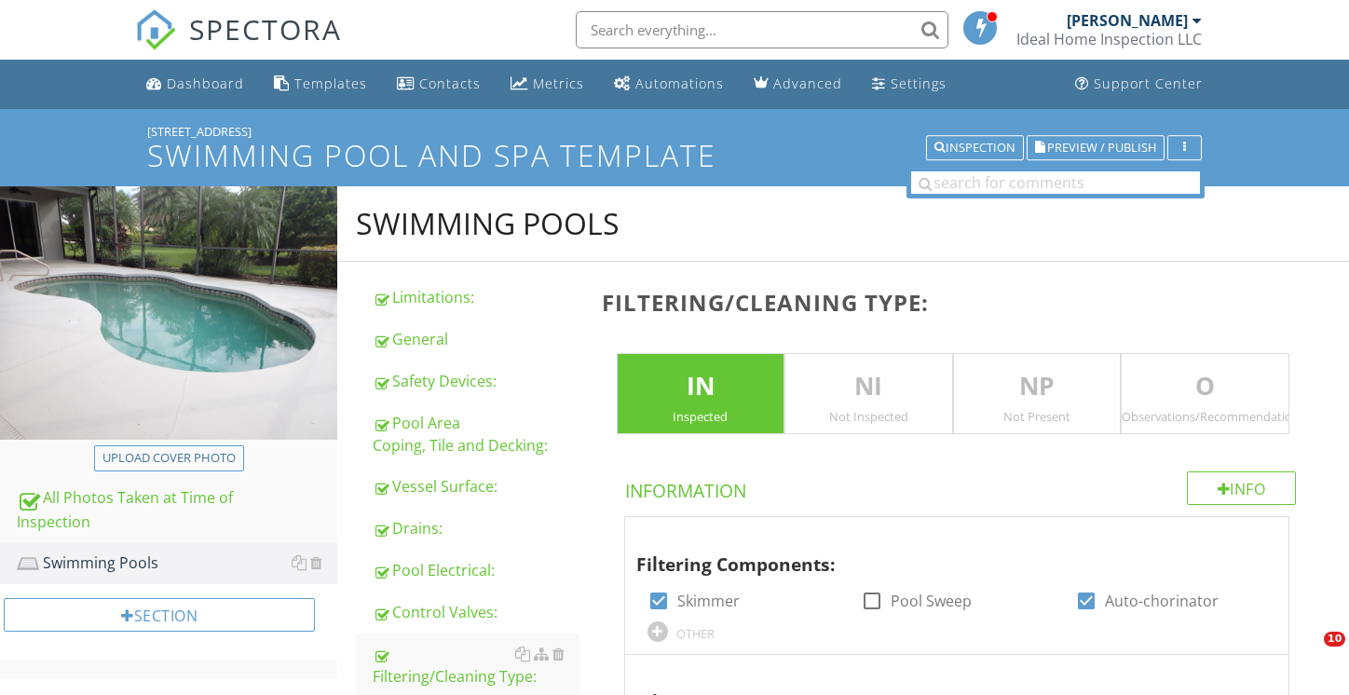
scroll to position [1199, 0]
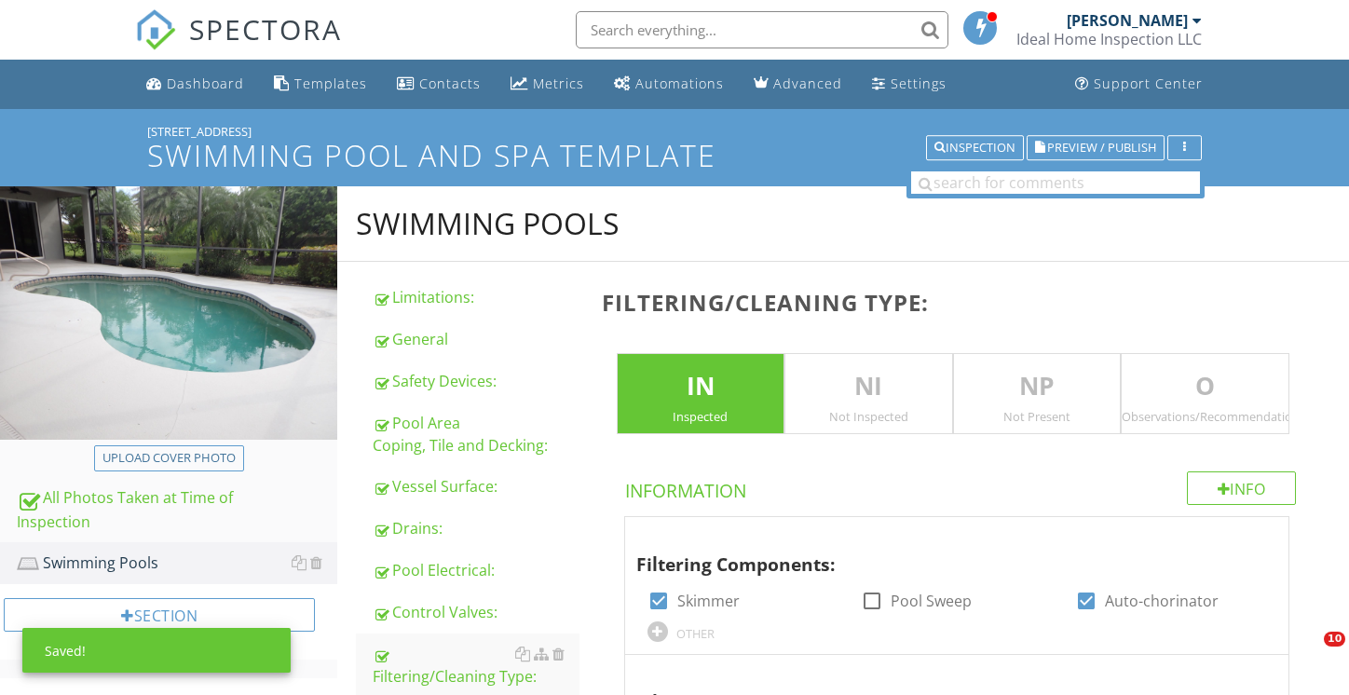
scroll to position [1894, 0]
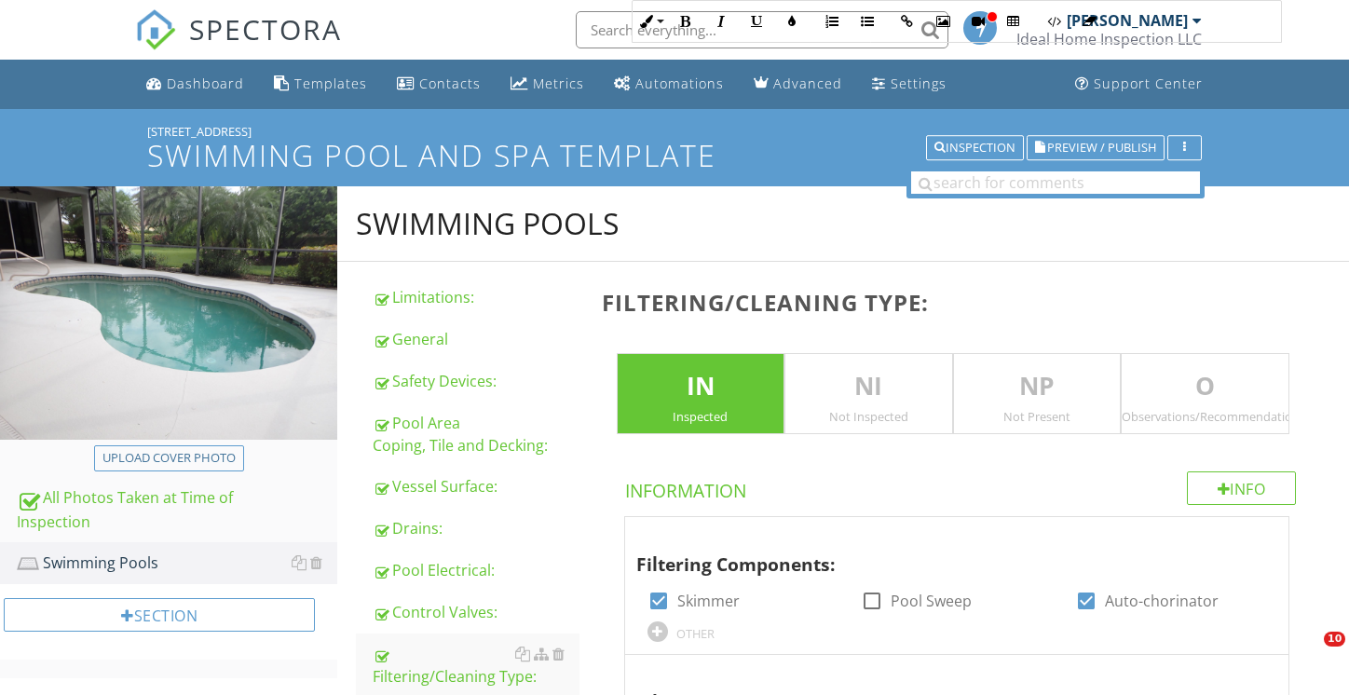
scroll to position [1575, 0]
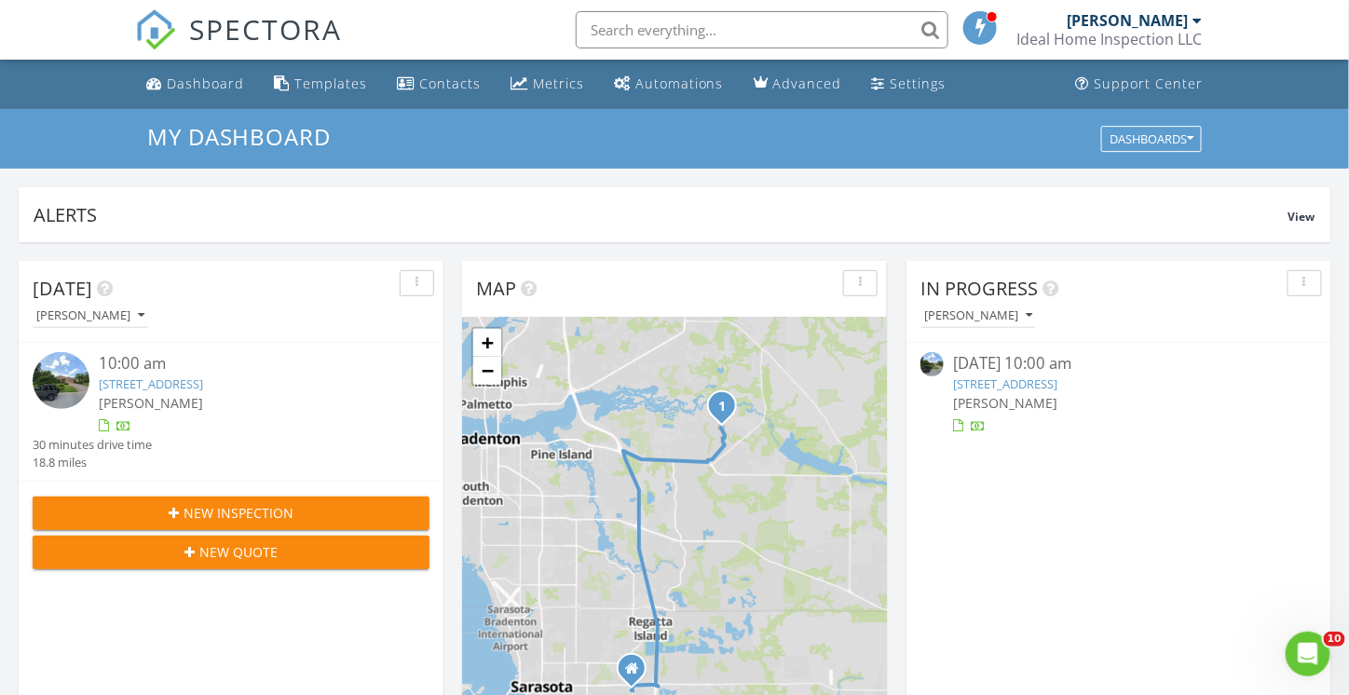
click at [1016, 385] on link "14714 5th Terrace NE, Bradenton, FL 34212" at bounding box center [1005, 383] width 104 height 17
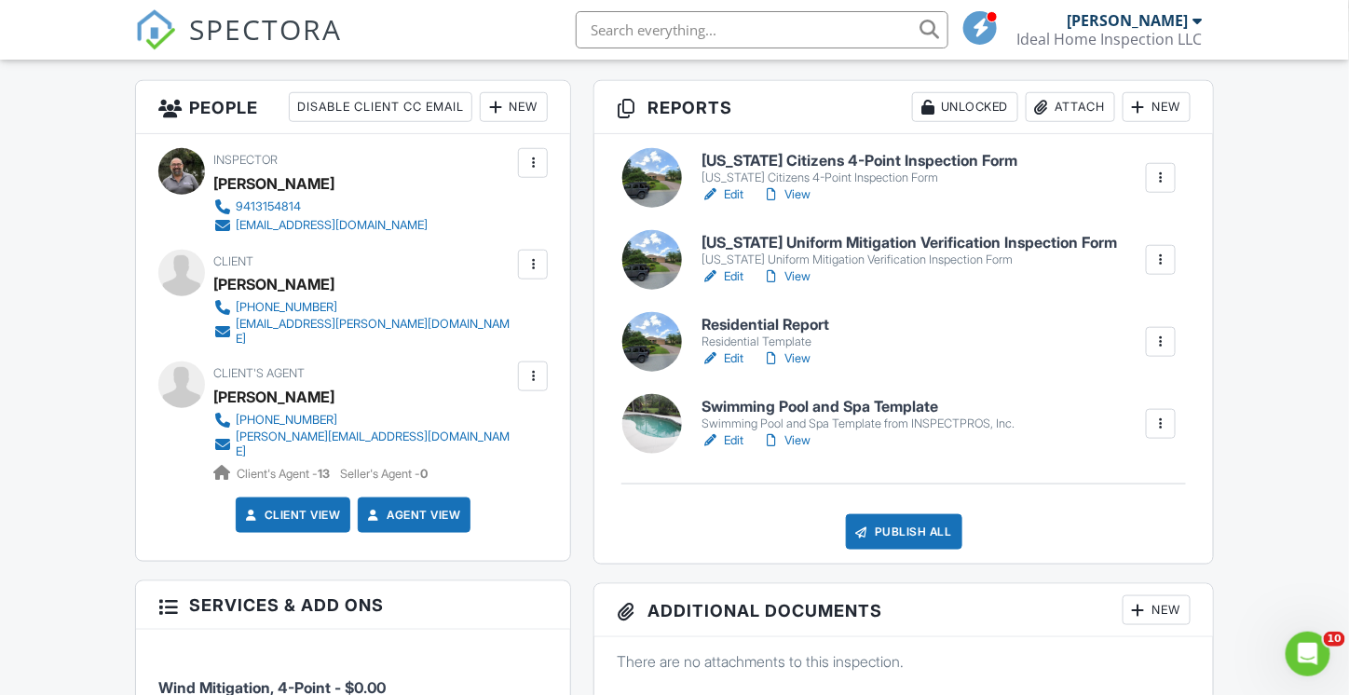
click at [651, 351] on div at bounding box center [652, 342] width 60 height 60
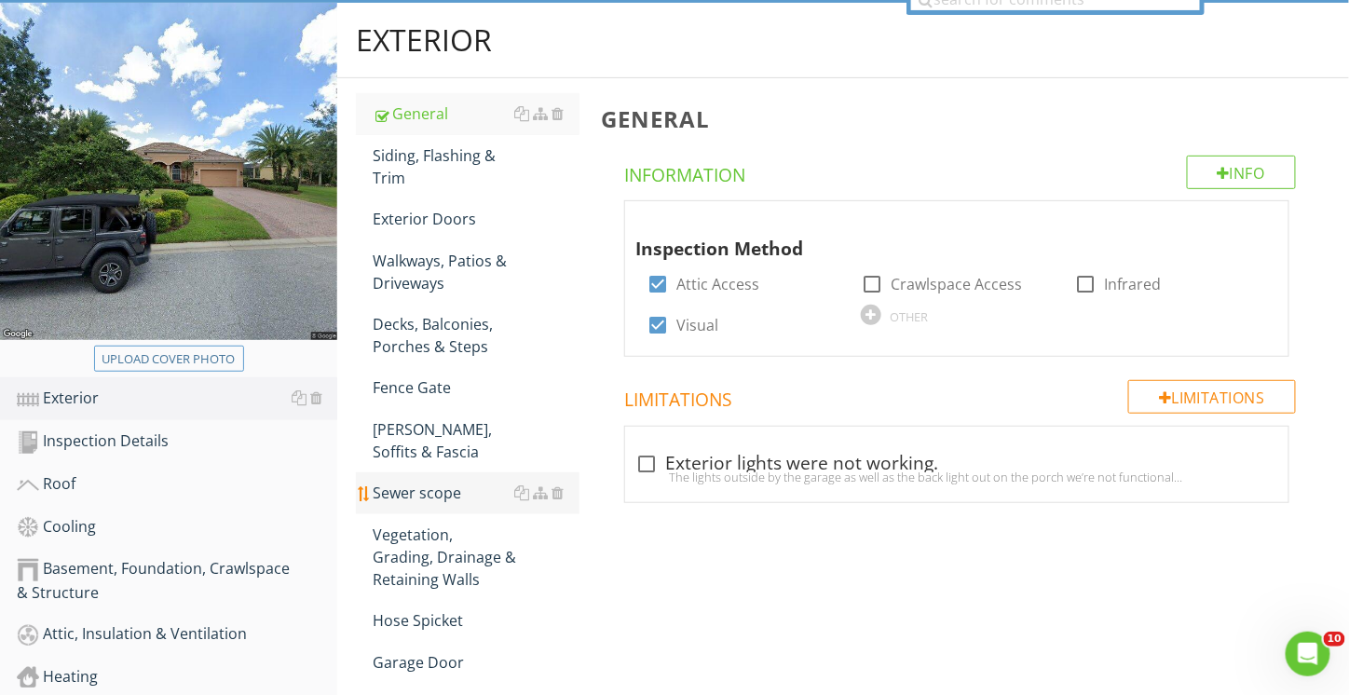
scroll to position [186, 0]
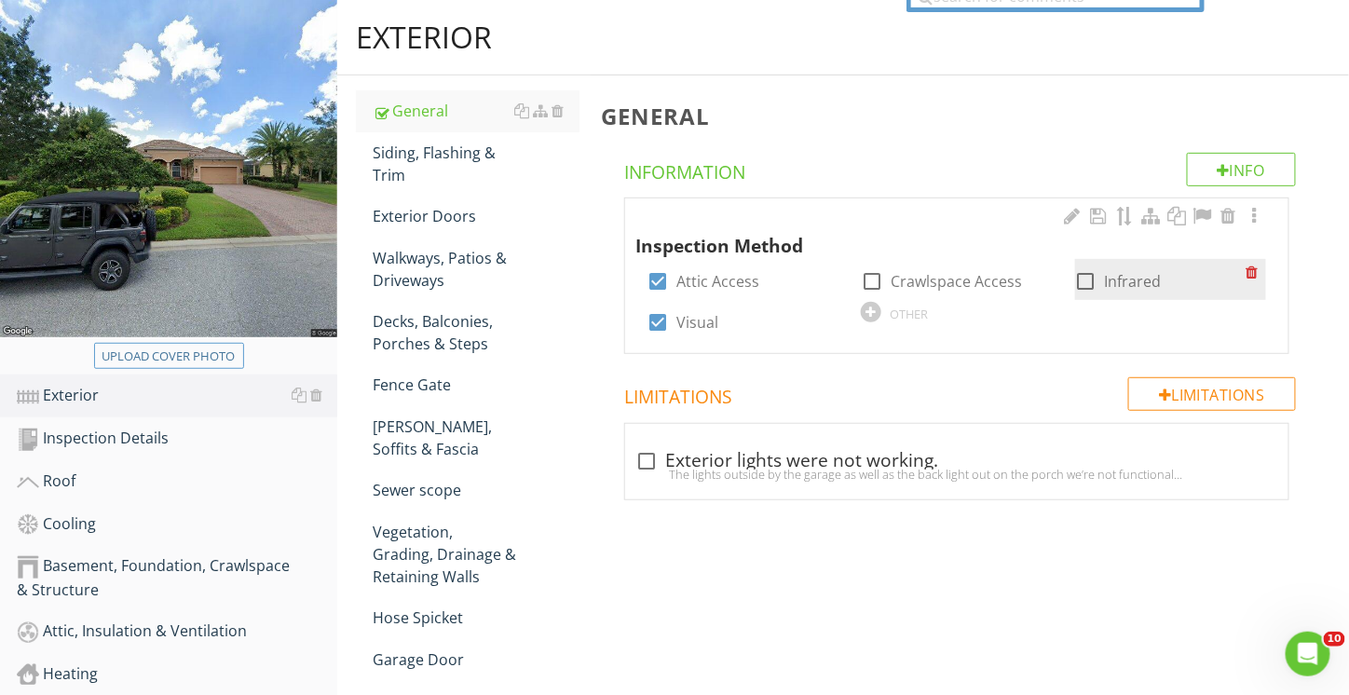
click at [1088, 280] on div at bounding box center [1087, 282] width 32 height 32
checkbox input "true"
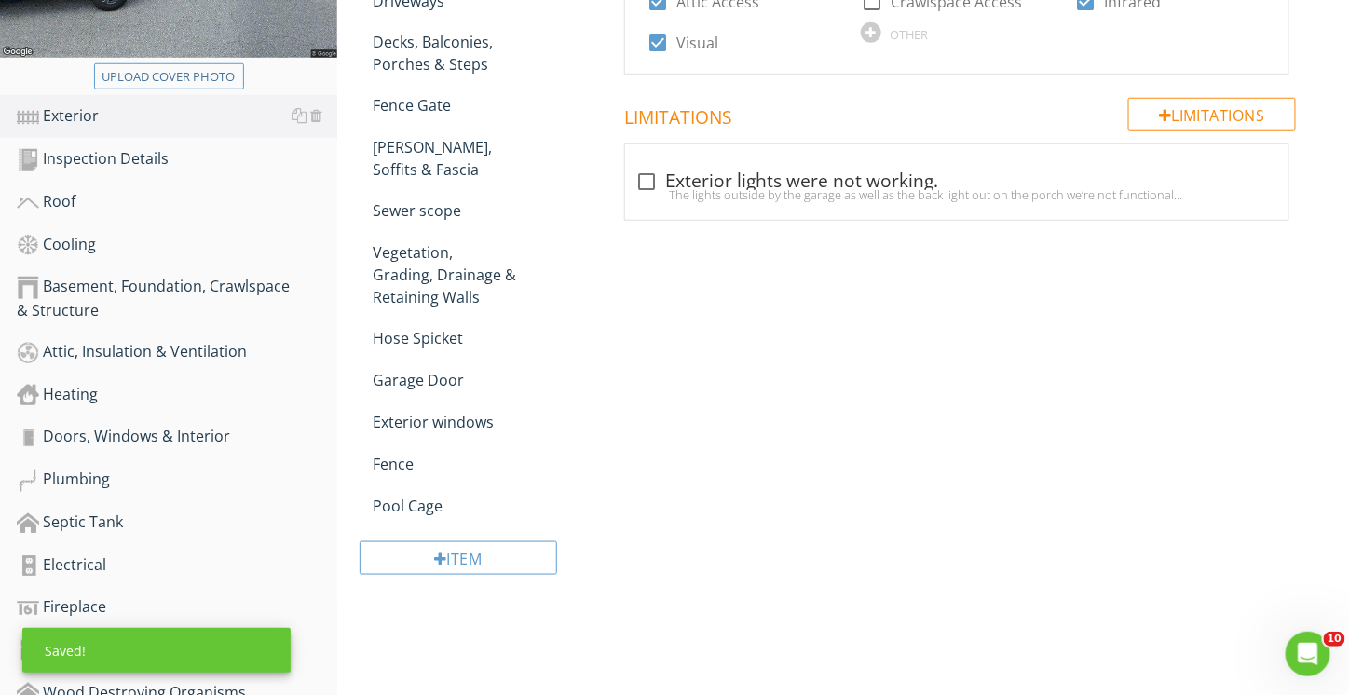
scroll to position [280, 0]
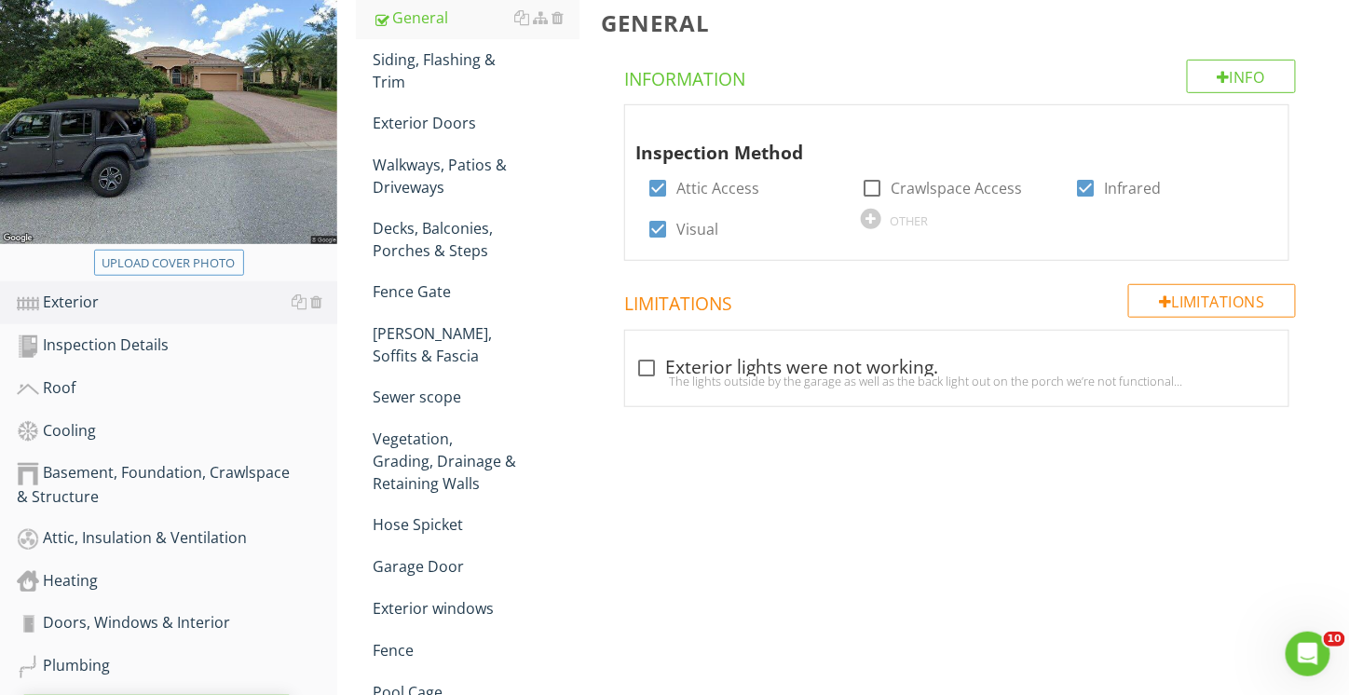
click at [154, 261] on div "Upload cover photo" at bounding box center [168, 263] width 133 height 19
type input "C:\fakepath\P8270053.JPG"
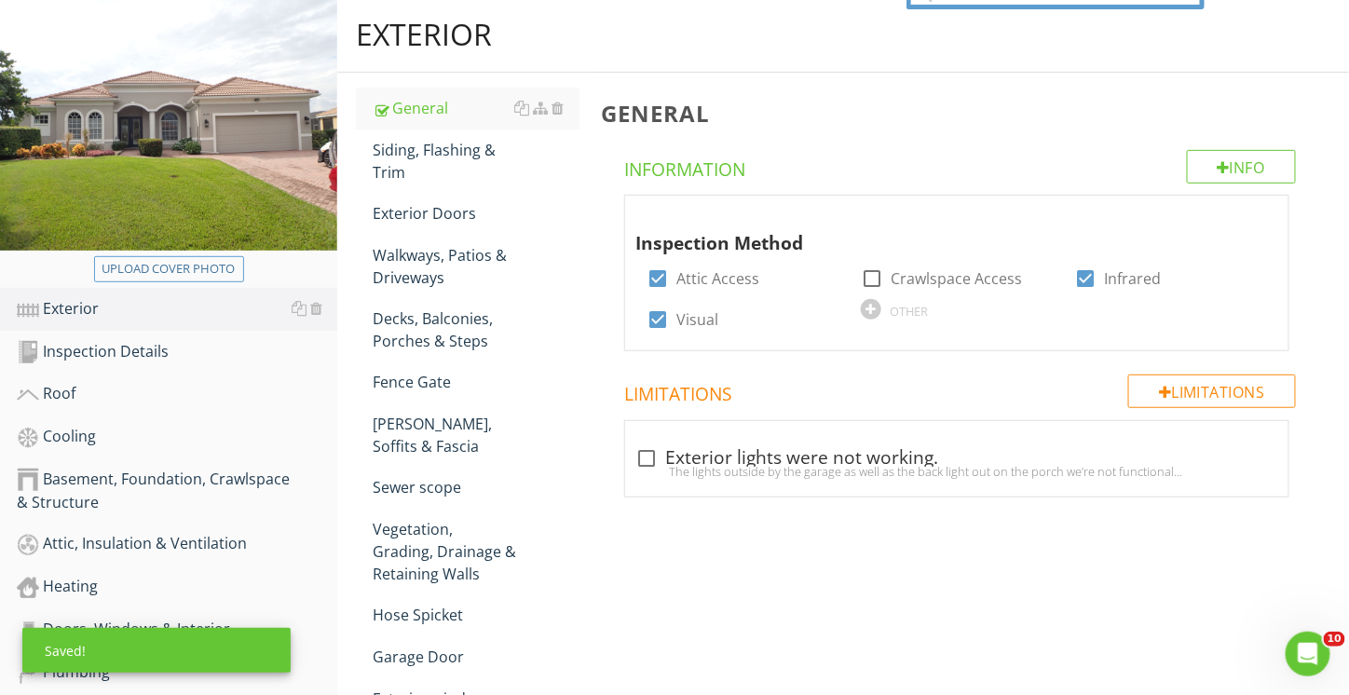
scroll to position [93, 0]
